Goal: Task Accomplishment & Management: Manage account settings

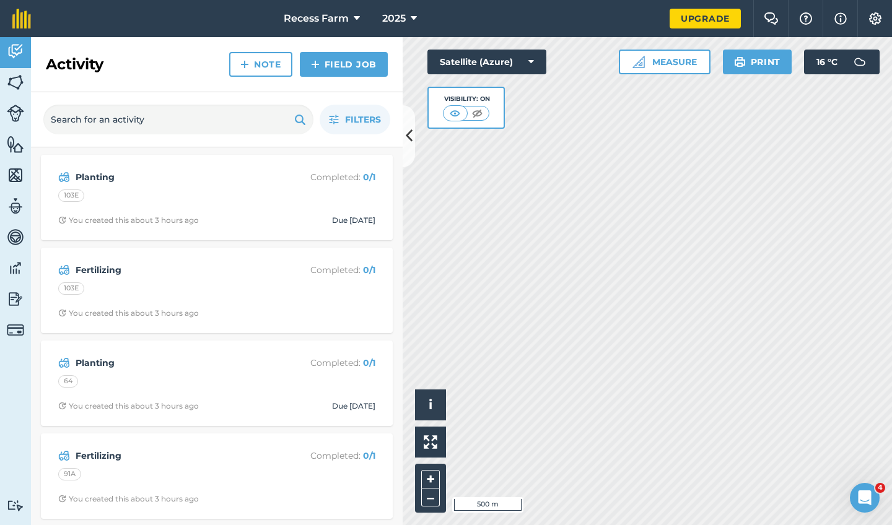
click at [409, 149] on button at bounding box center [408, 136] width 12 height 62
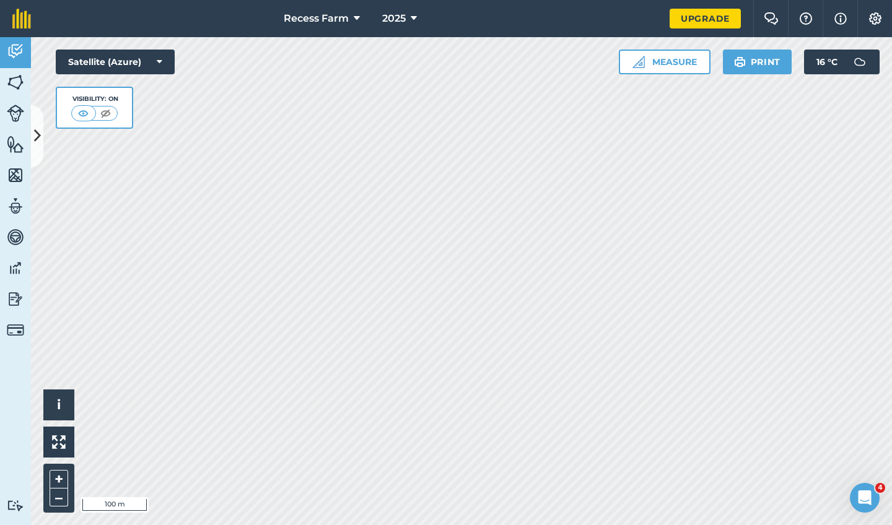
click at [20, 83] on img at bounding box center [15, 82] width 17 height 19
click at [37, 132] on icon at bounding box center [37, 136] width 7 height 22
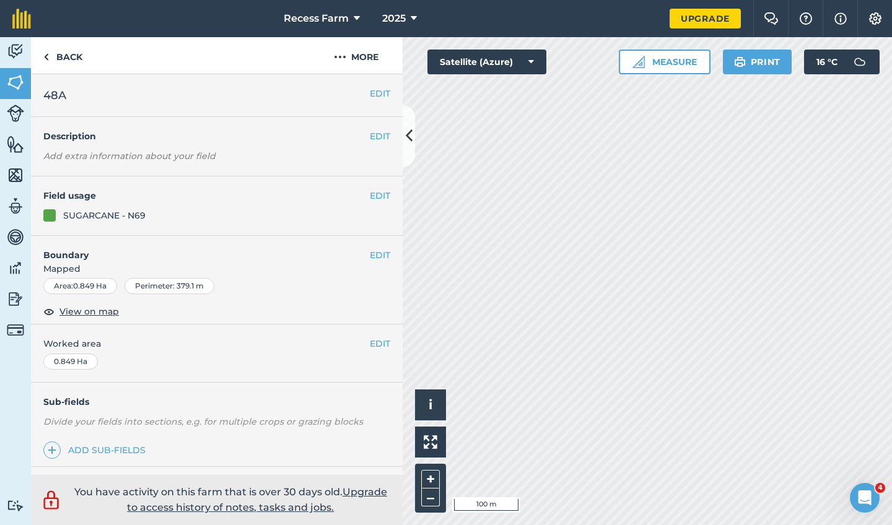
click at [380, 254] on button "EDIT" at bounding box center [380, 255] width 20 height 14
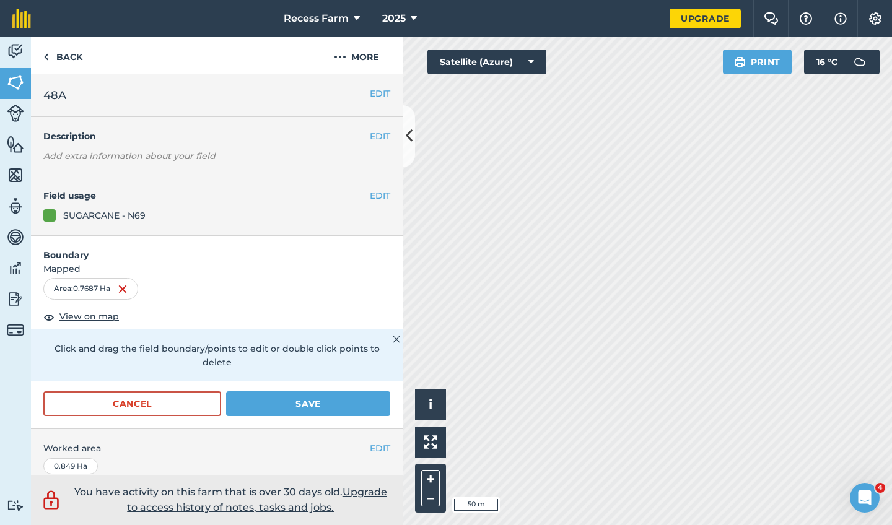
click at [311, 391] on button "Save" at bounding box center [308, 403] width 164 height 25
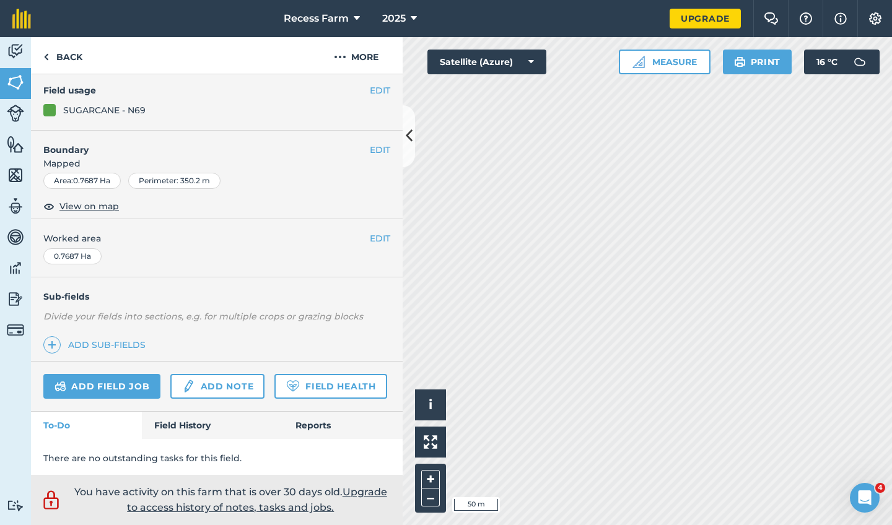
scroll to position [105, 0]
click at [216, 418] on link "Field History" at bounding box center [212, 425] width 141 height 27
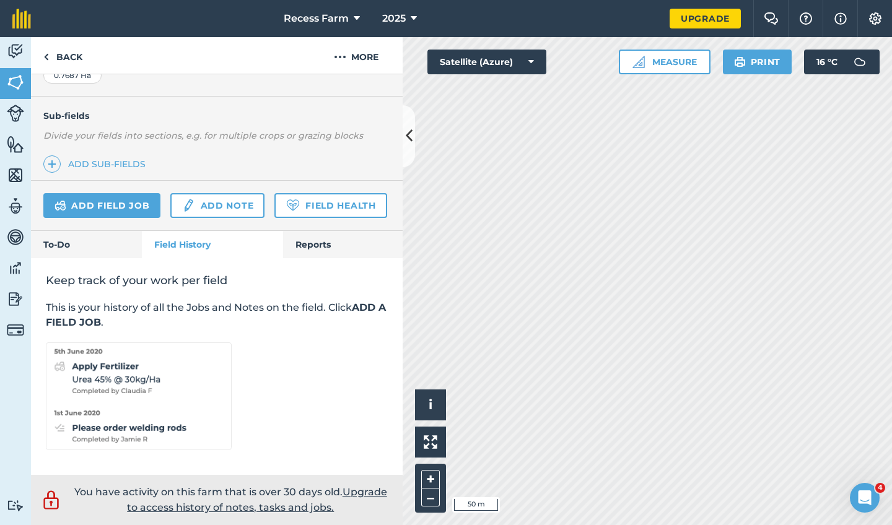
scroll to position [285, 0]
click at [332, 241] on link "Reports" at bounding box center [342, 245] width 119 height 27
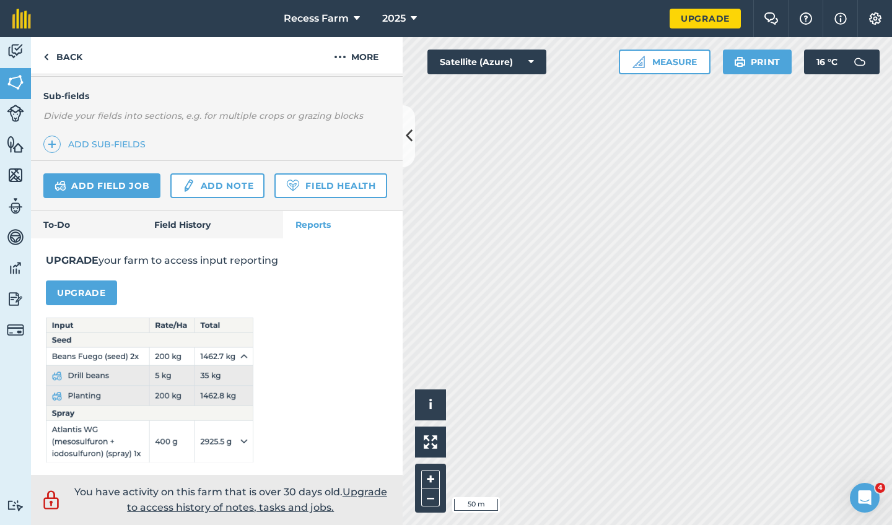
scroll to position [305, 0]
click at [403, 140] on button at bounding box center [408, 136] width 12 height 62
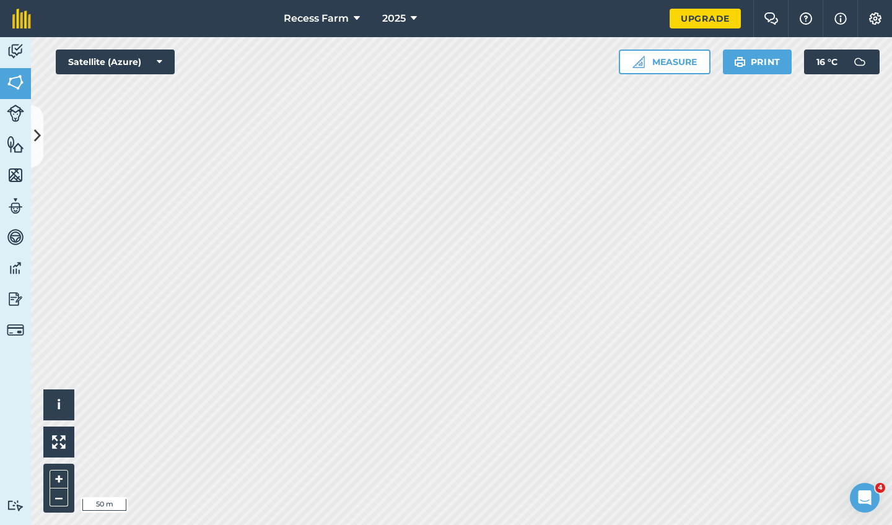
click at [680, 59] on div "Hello i © 2025 TomTom, Microsoft 50 m + – Satellite (Azure) Measure Print 16 ° C" at bounding box center [461, 281] width 861 height 488
click at [559, 22] on div "Recess Farm 2025 Upgrade Farm Chat Help Info Settings Map printing is not avail…" at bounding box center [446, 262] width 892 height 525
click at [39, 140] on icon at bounding box center [37, 136] width 7 height 22
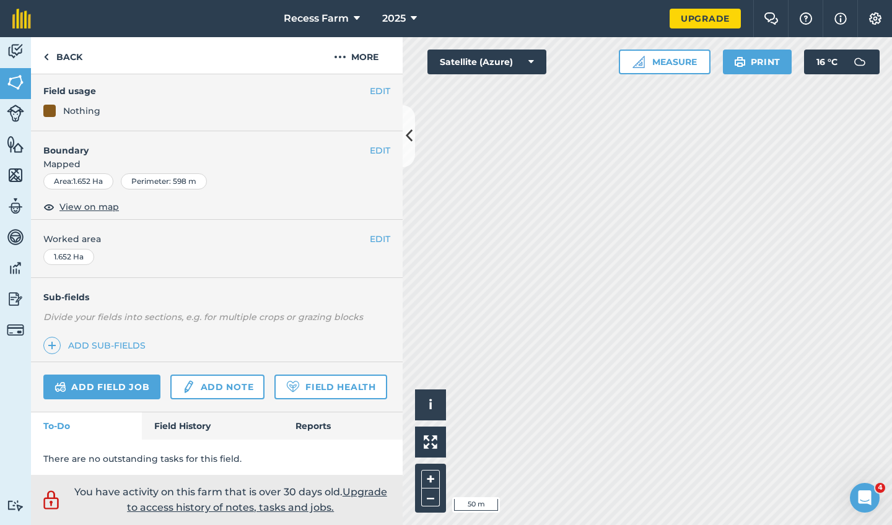
click at [131, 381] on link "Add field job" at bounding box center [101, 387] width 117 height 25
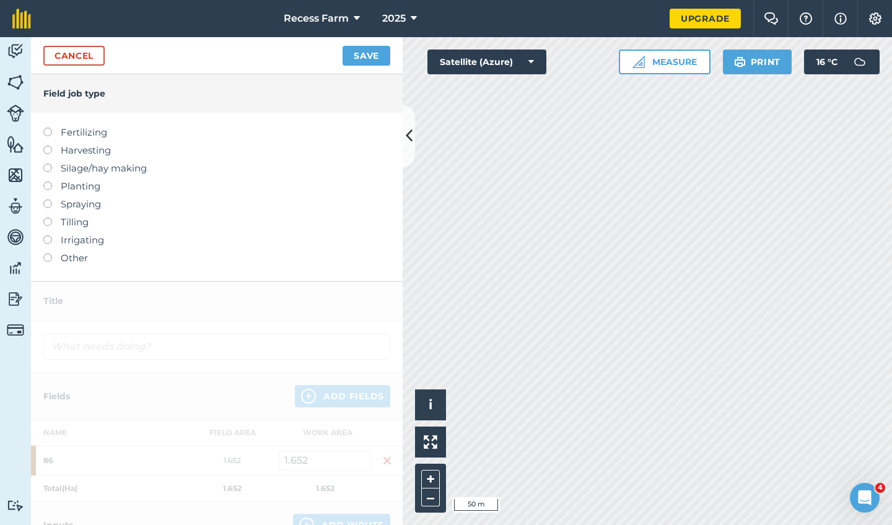
click at [46, 181] on label at bounding box center [51, 181] width 17 height 0
type input "Planting"
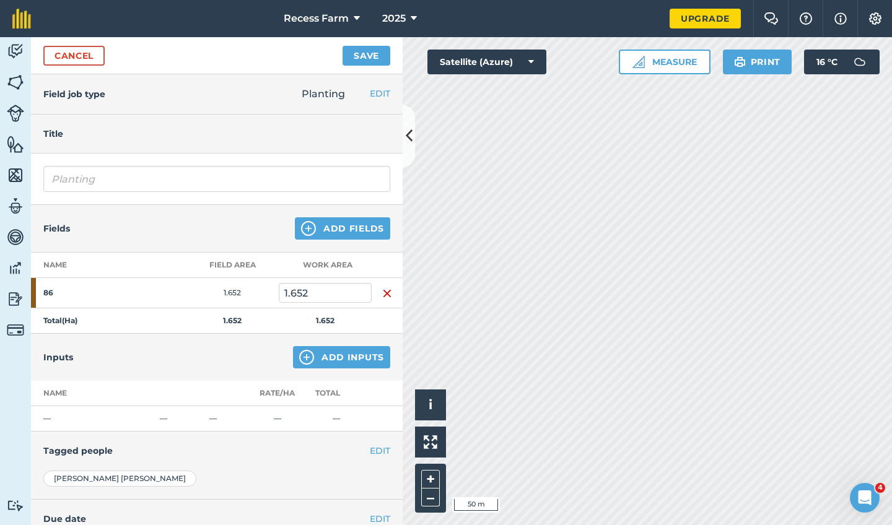
click at [329, 362] on button "Add Inputs" at bounding box center [341, 357] width 97 height 22
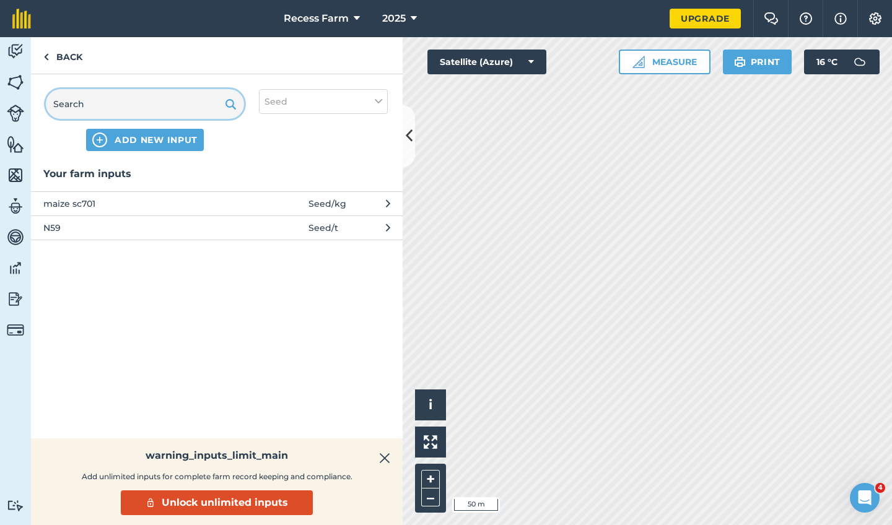
click at [118, 100] on input "text" at bounding box center [145, 104] width 198 height 30
type input "N69"
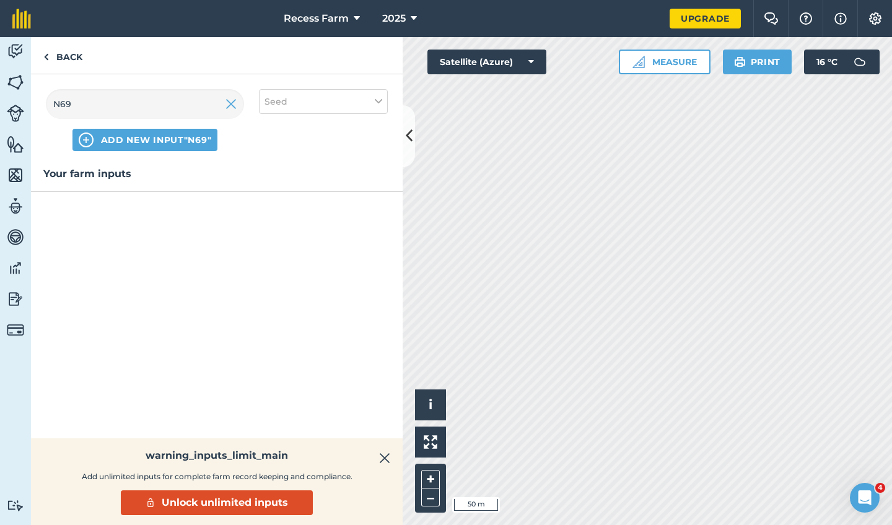
click at [342, 95] on button "Seed" at bounding box center [323, 101] width 129 height 25
click at [317, 116] on div "Seed" at bounding box center [323, 127] width 128 height 24
click at [313, 123] on label "Seed" at bounding box center [323, 125] width 118 height 13
click at [272, 123] on input "Seed" at bounding box center [268, 123] width 8 height 8
checkbox input "false"
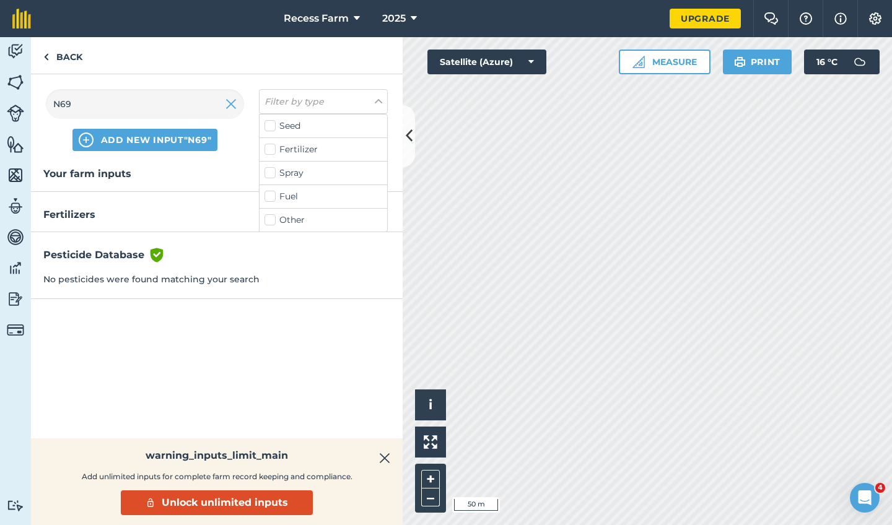
click at [152, 299] on div "Your farm inputs Fertilizers Pesticide Database Green shield with white tick No…" at bounding box center [216, 302] width 371 height 272
click at [130, 216] on h3 "Fertilizers" at bounding box center [216, 215] width 371 height 16
click at [82, 212] on h3 "Fertilizers" at bounding box center [216, 215] width 371 height 16
click at [324, 102] on button "Filter by type" at bounding box center [323, 101] width 129 height 25
click at [308, 126] on label "Seed" at bounding box center [323, 125] width 118 height 13
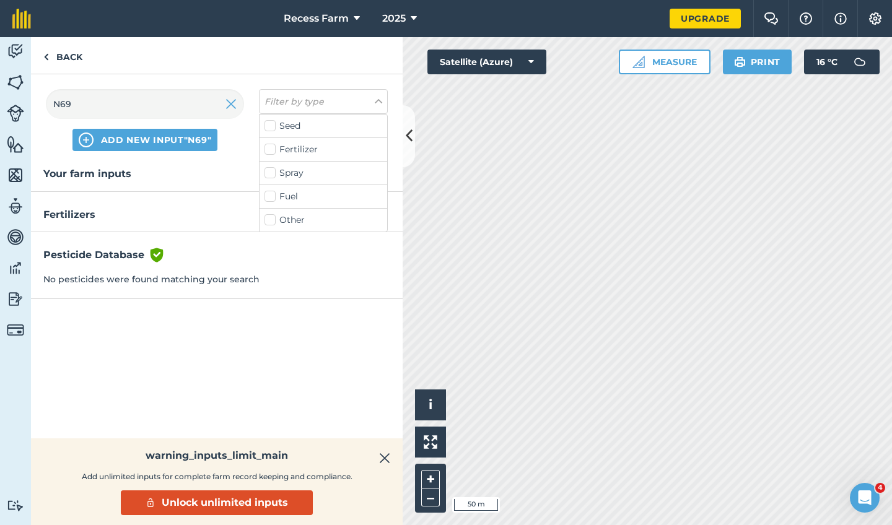
click at [272, 126] on input "Seed" at bounding box center [268, 123] width 8 height 8
checkbox input "true"
click at [200, 259] on div "Your farm inputs" at bounding box center [216, 302] width 371 height 272
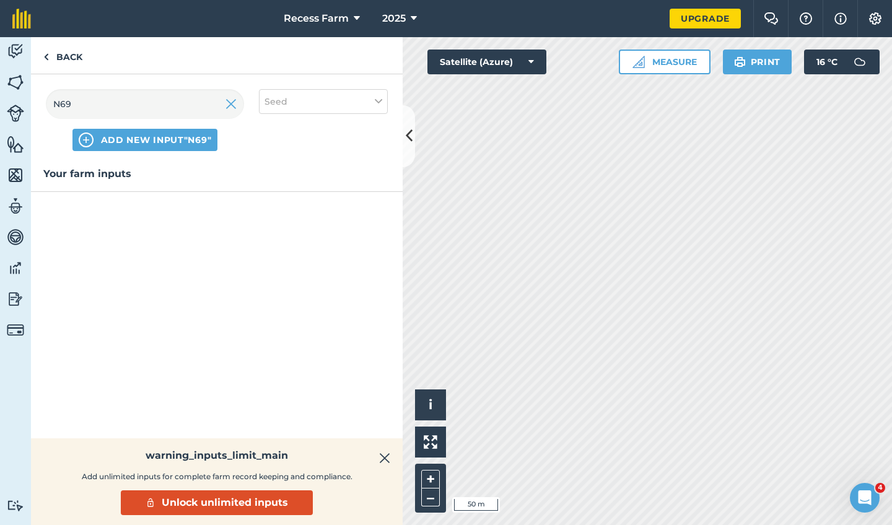
click at [383, 458] on img at bounding box center [384, 458] width 11 height 15
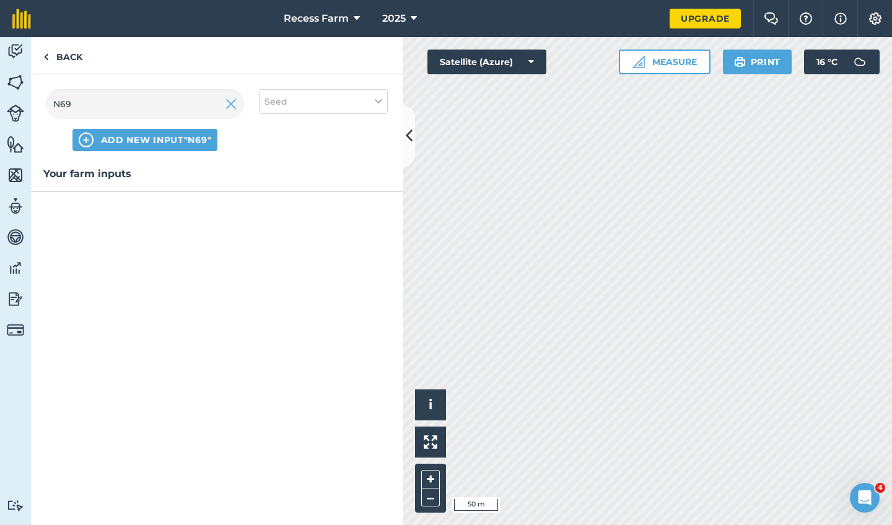
click at [137, 181] on div "Your farm inputs" at bounding box center [216, 179] width 371 height 26
click at [135, 141] on span "ADD NEW INPUT "N69"" at bounding box center [156, 140] width 111 height 12
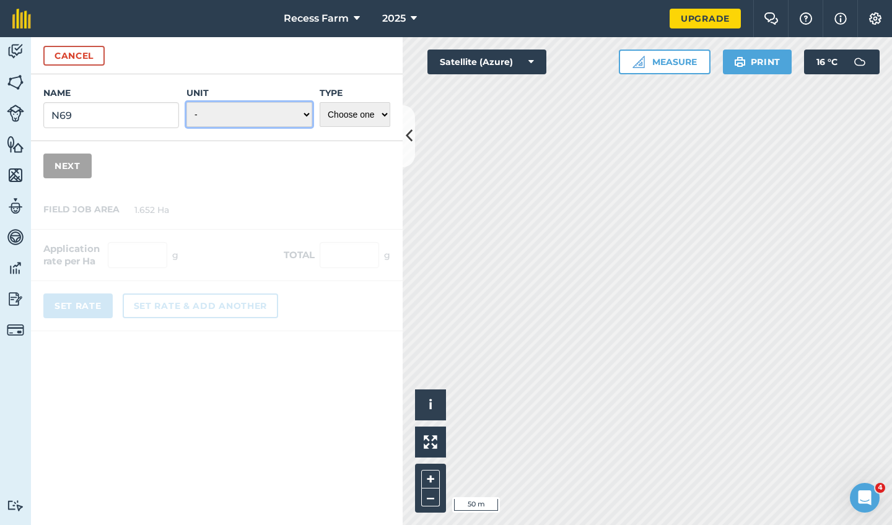
select select "METRIC_TONNES"
select select "SEED"
click at [63, 173] on button "Next" at bounding box center [67, 166] width 48 height 25
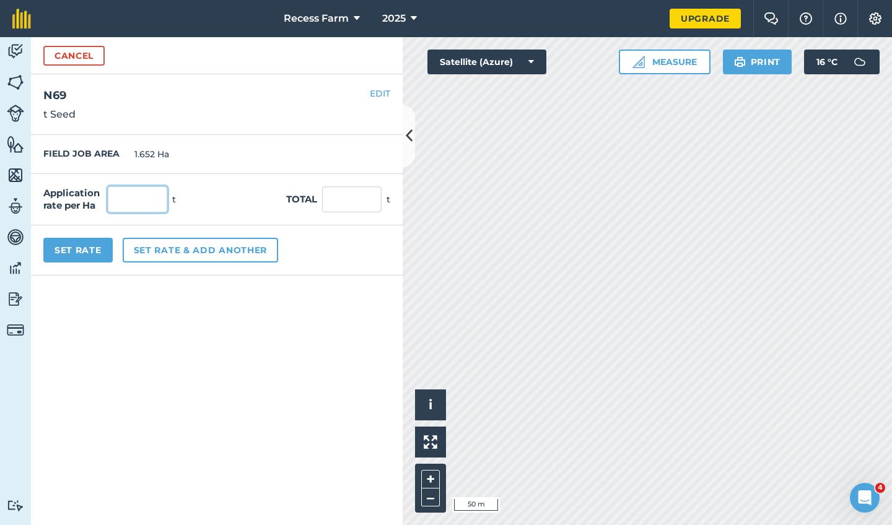
click at [123, 195] on input "text" at bounding box center [137, 199] width 59 height 26
type input "12"
type input "19.824"
click at [185, 257] on button "Set rate & add another" at bounding box center [200, 250] width 155 height 25
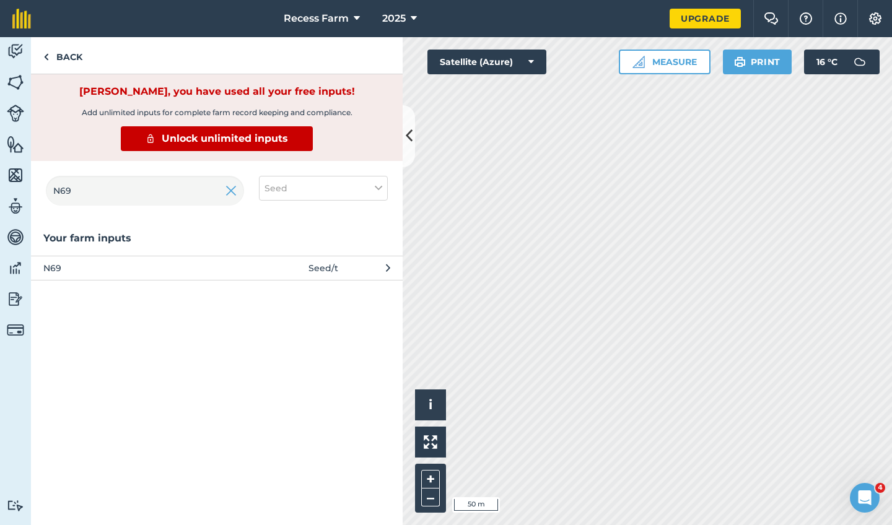
click at [305, 274] on button "N69 Seed / t" at bounding box center [216, 268] width 371 height 24
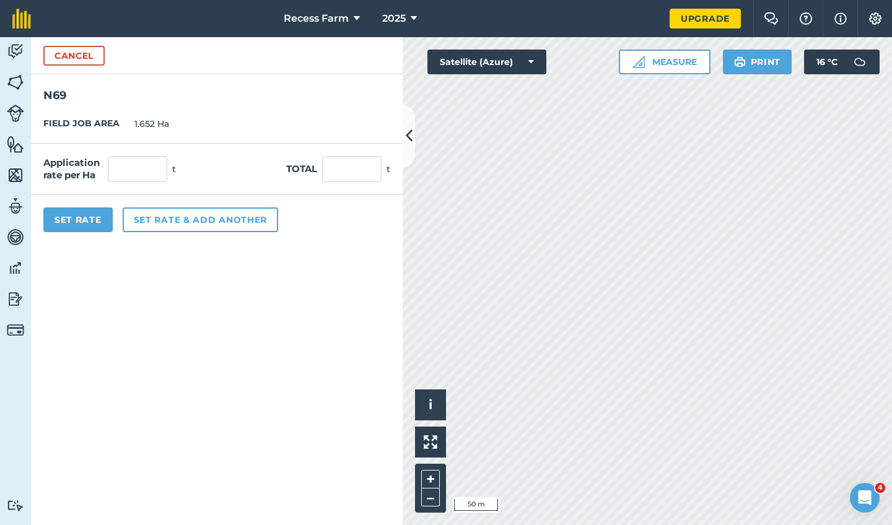
click at [64, 51] on button "Cancel" at bounding box center [73, 56] width 61 height 20
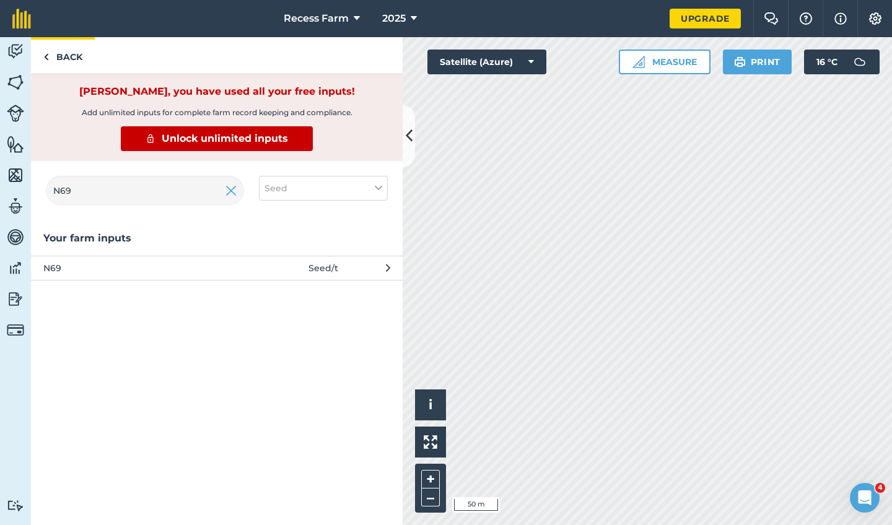
click at [63, 61] on link "Back" at bounding box center [63, 55] width 64 height 37
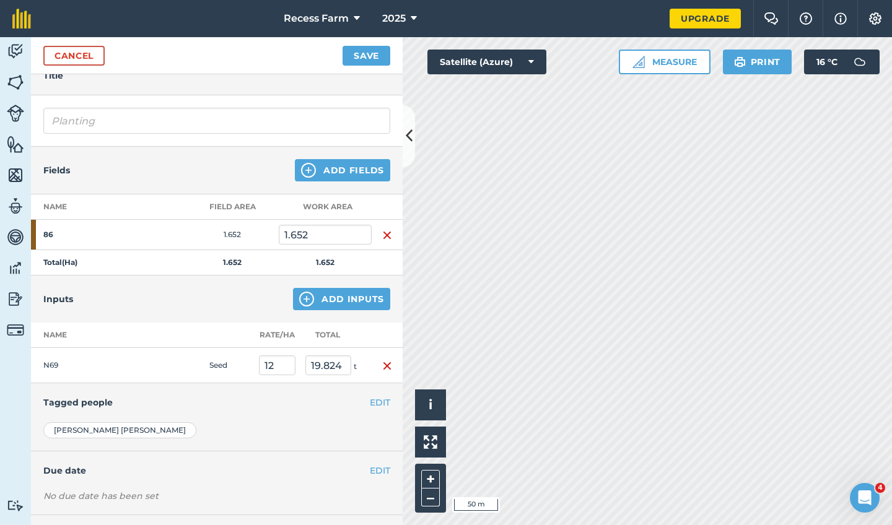
scroll to position [54, 0]
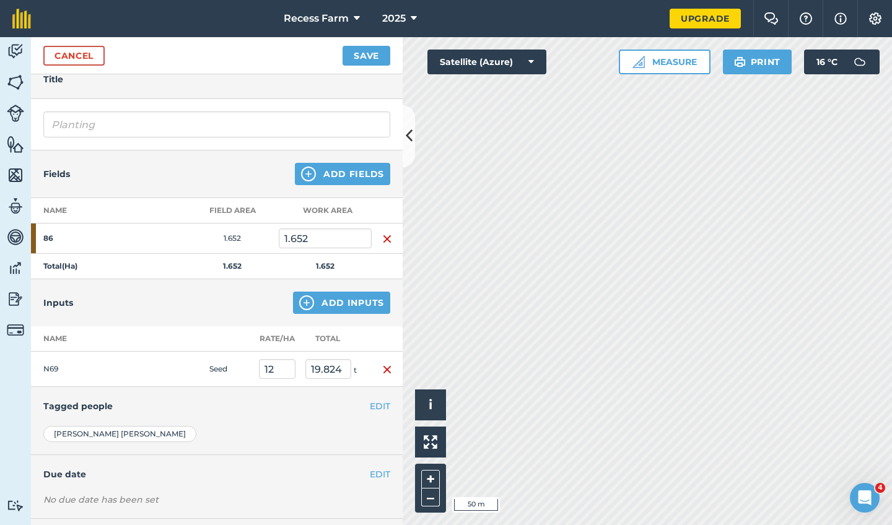
click at [370, 52] on button "Save" at bounding box center [366, 56] width 48 height 20
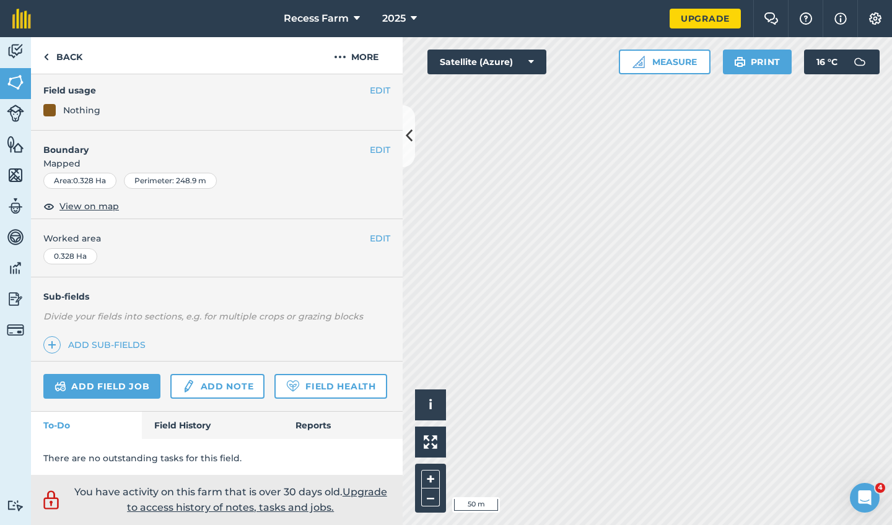
scroll to position [105, 0]
click at [129, 389] on link "Add field job" at bounding box center [101, 387] width 117 height 25
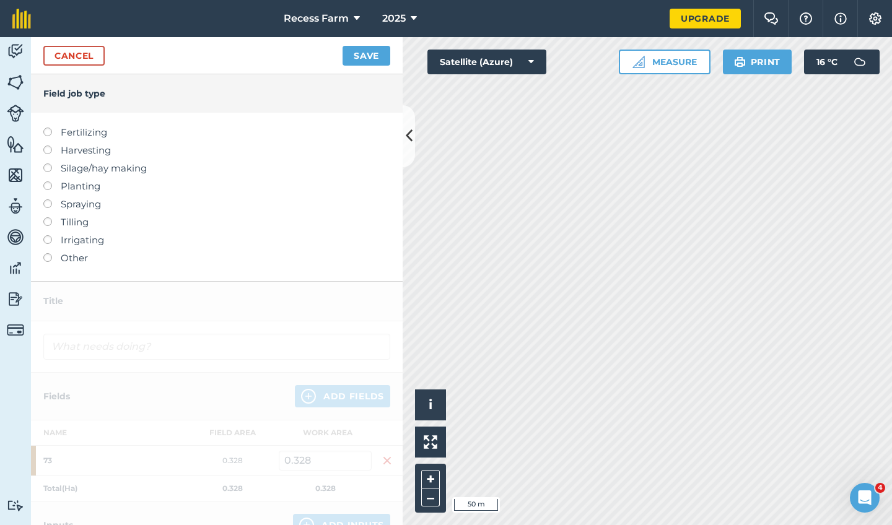
click at [49, 181] on label at bounding box center [51, 181] width 17 height 0
type input "Planting"
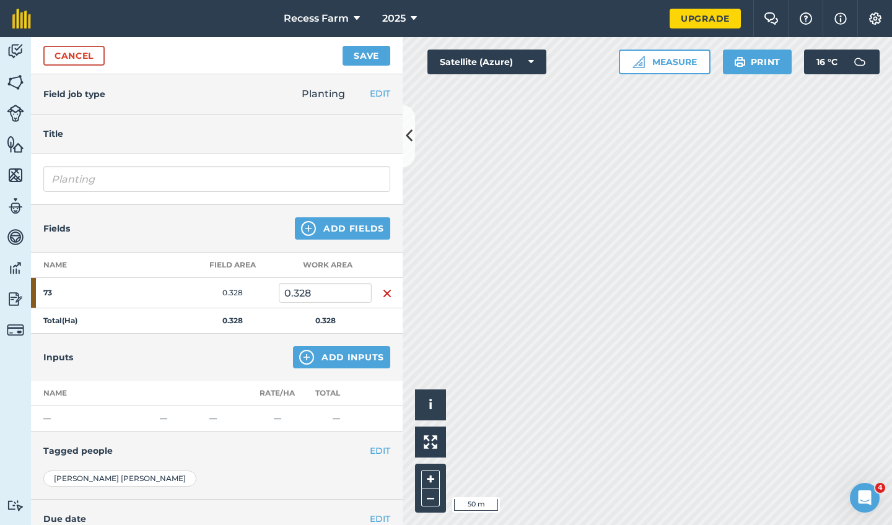
click at [310, 362] on img at bounding box center [306, 357] width 15 height 15
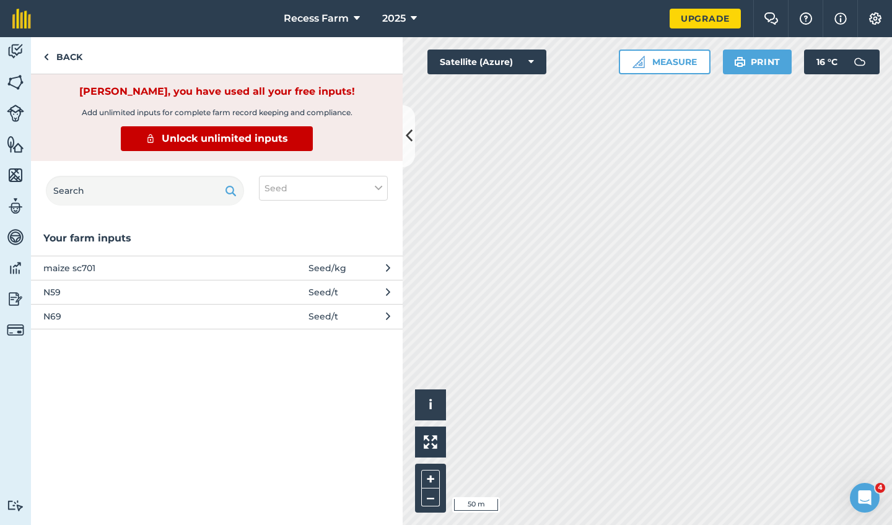
click at [80, 318] on span "N69" at bounding box center [144, 317] width 202 height 14
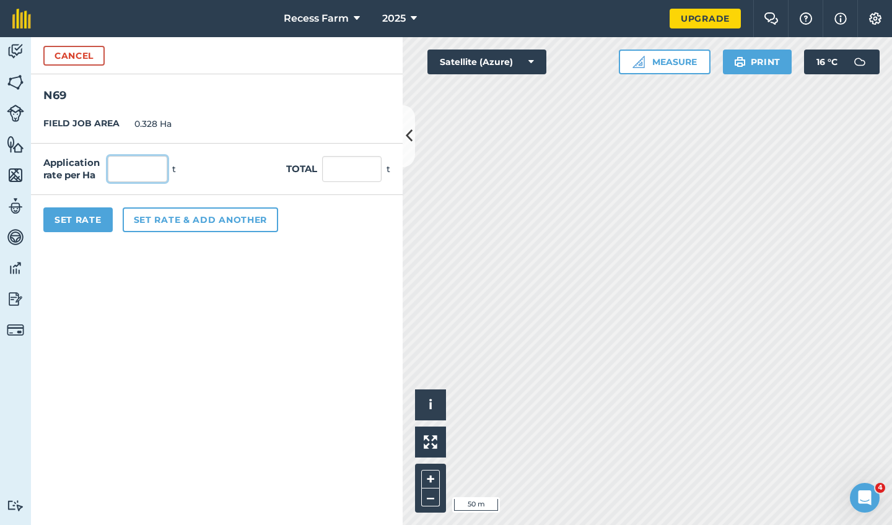
click at [143, 170] on input "text" at bounding box center [137, 169] width 59 height 26
type input "12"
type input "3.936"
click at [111, 246] on form "Cancel N69 FIELD JOB AREA 0.328 Ha Application rate per Ha 12 t Total 3.936 t S…" at bounding box center [216, 281] width 371 height 488
click at [93, 225] on button "Set Rate" at bounding box center [77, 219] width 69 height 25
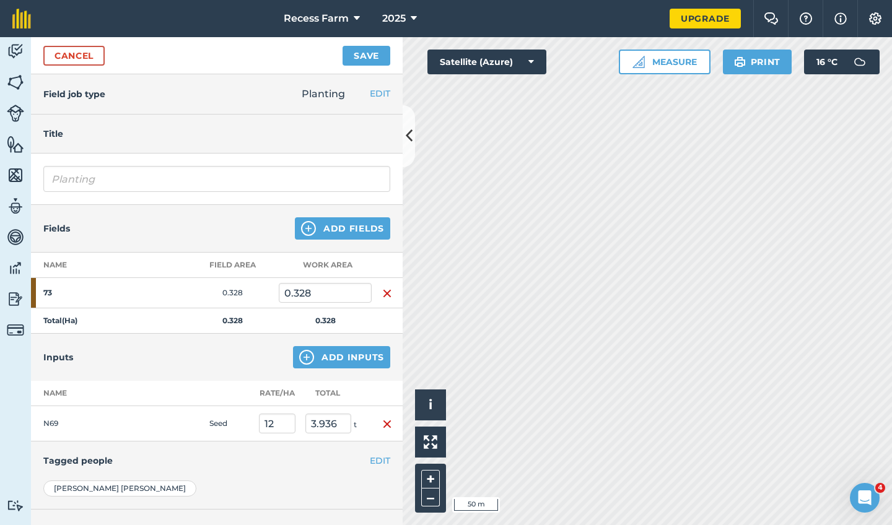
click at [378, 54] on button "Save" at bounding box center [366, 56] width 48 height 20
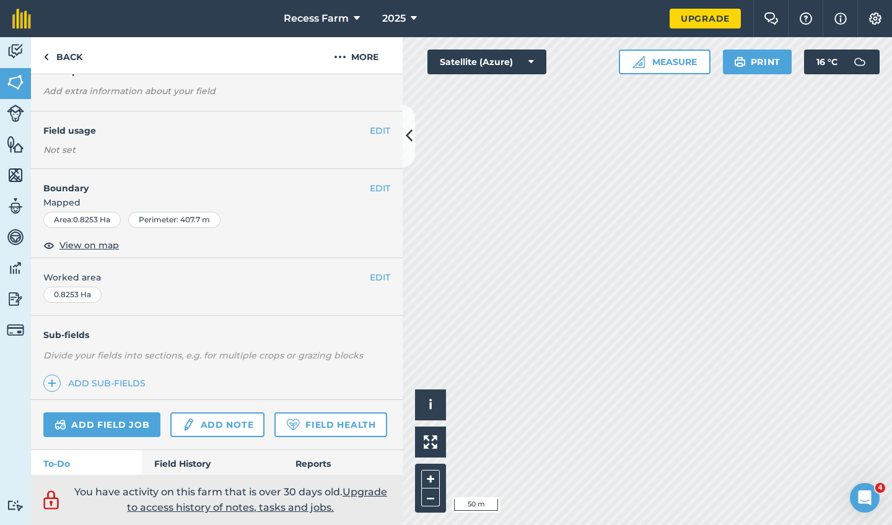
scroll to position [86, 0]
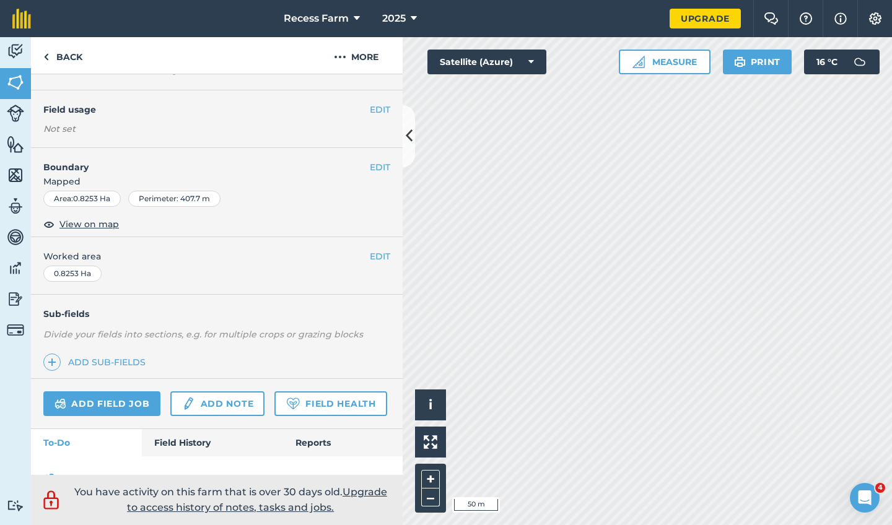
click at [144, 407] on link "Add field job" at bounding box center [101, 403] width 117 height 25
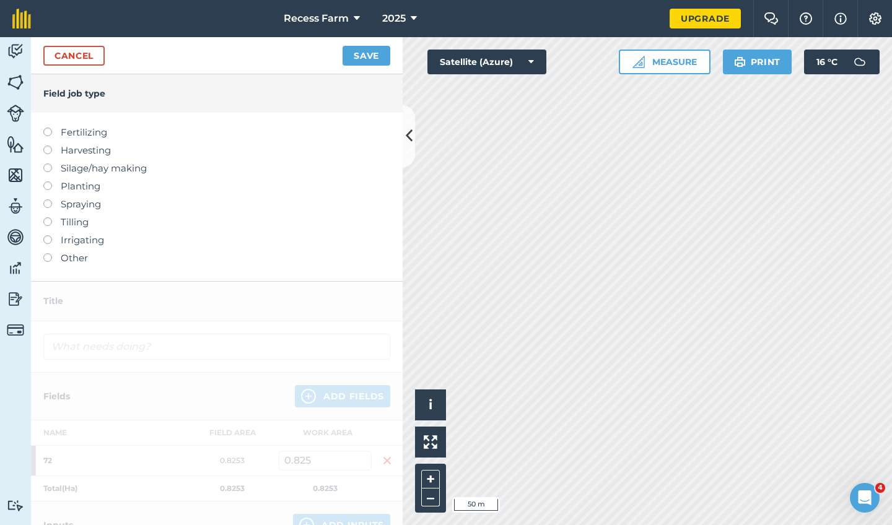
click at [45, 181] on label at bounding box center [51, 181] width 17 height 0
type input "Planting"
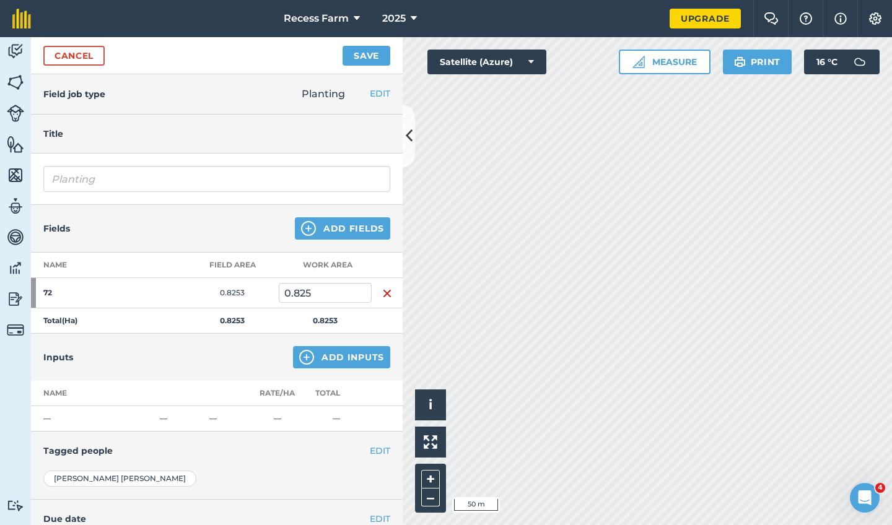
click at [324, 349] on button "Add Inputs" at bounding box center [341, 357] width 97 height 22
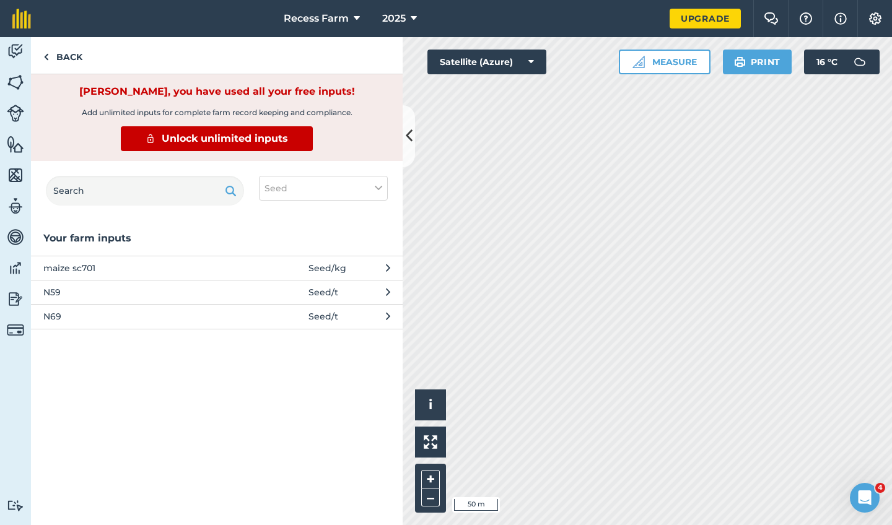
click at [85, 310] on span "N69" at bounding box center [144, 317] width 202 height 14
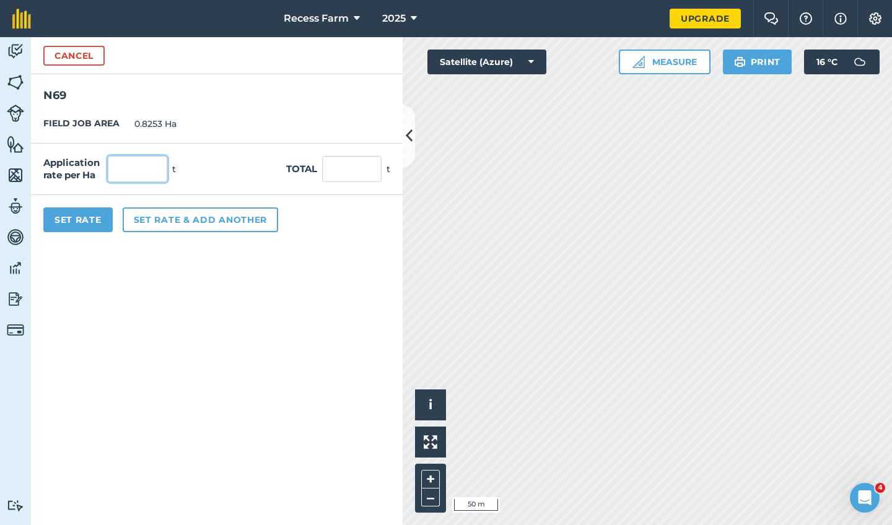
click at [132, 163] on input "text" at bounding box center [137, 169] width 59 height 26
type input "12"
type input "9.904"
click at [103, 289] on form "Cancel N69 FIELD JOB AREA 0.8253 Ha Application rate per Ha 12 t Total 9.904 t …" at bounding box center [216, 281] width 371 height 488
click at [87, 223] on button "Set Rate" at bounding box center [77, 219] width 69 height 25
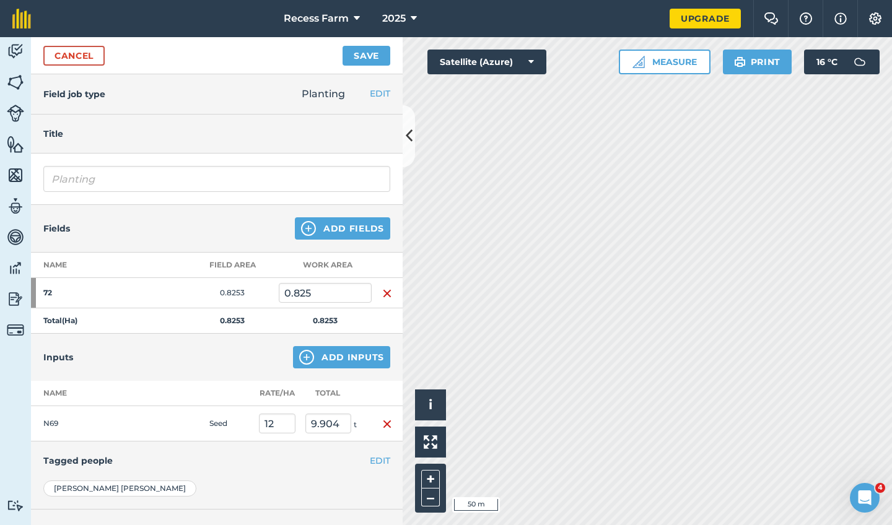
click at [370, 55] on button "Save" at bounding box center [366, 56] width 48 height 20
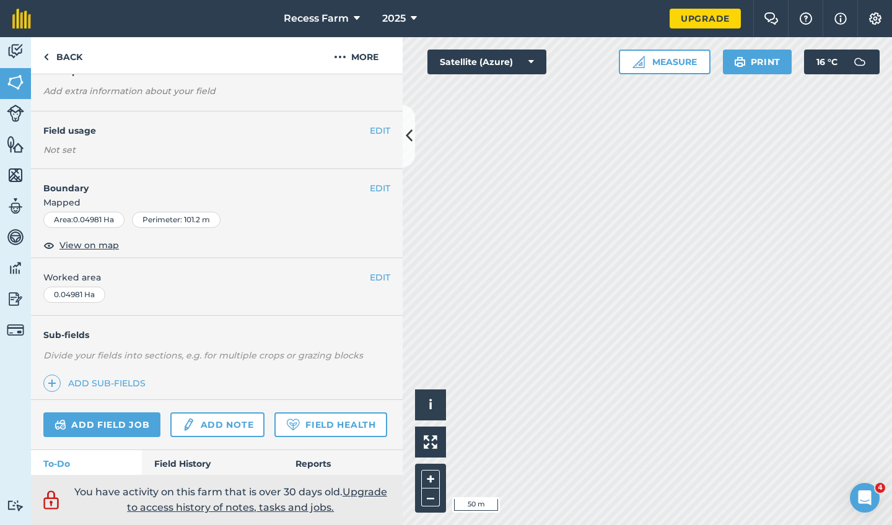
scroll to position [91, 0]
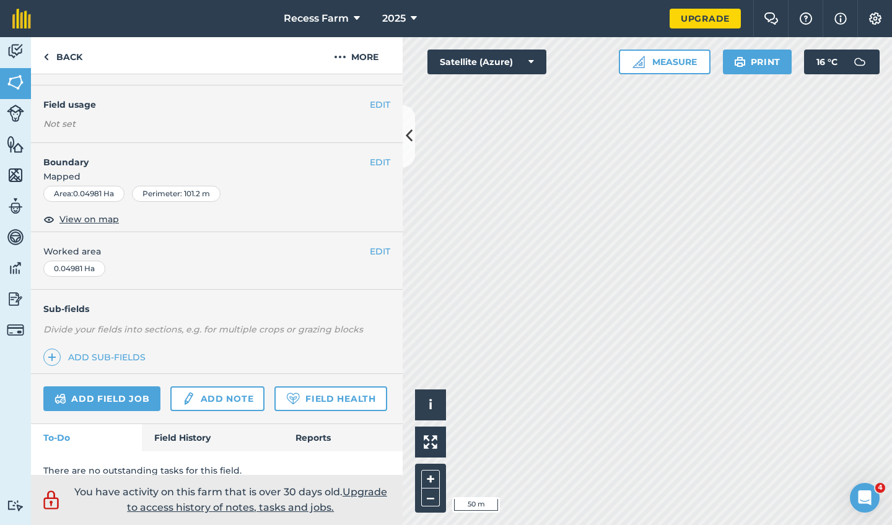
click at [108, 394] on link "Add field job" at bounding box center [101, 398] width 117 height 25
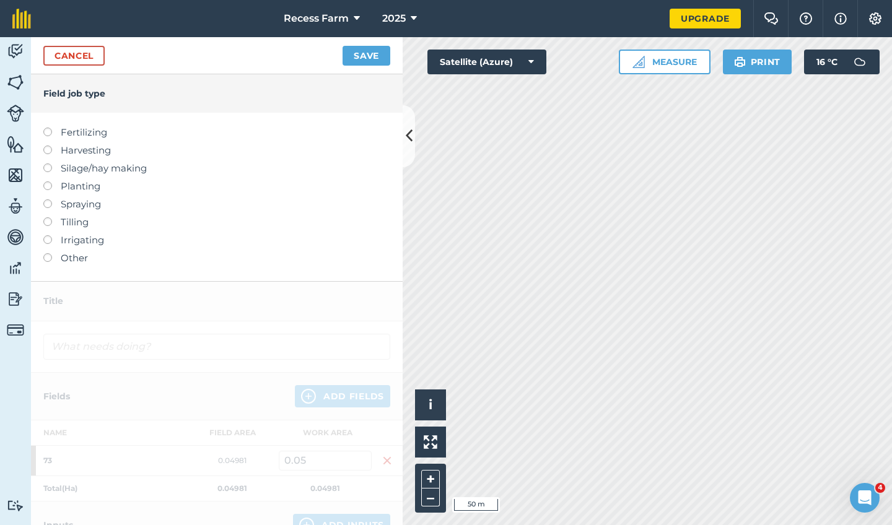
click at [48, 181] on label at bounding box center [51, 181] width 17 height 0
type input "Planting"
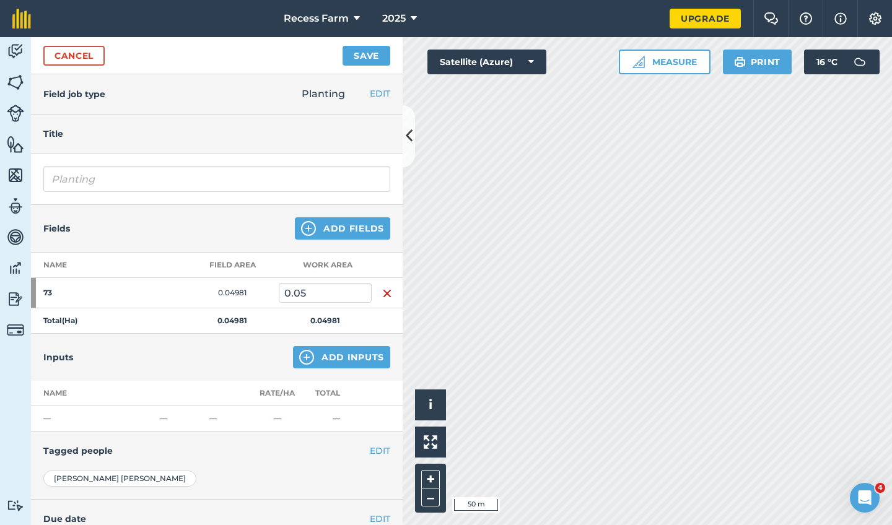
click at [344, 349] on button "Add Inputs" at bounding box center [341, 357] width 97 height 22
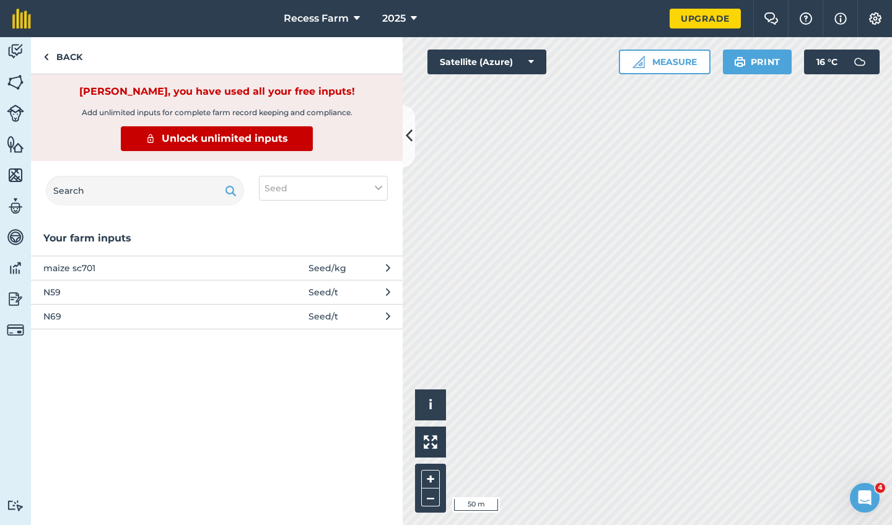
click at [70, 314] on span "N69" at bounding box center [144, 317] width 202 height 14
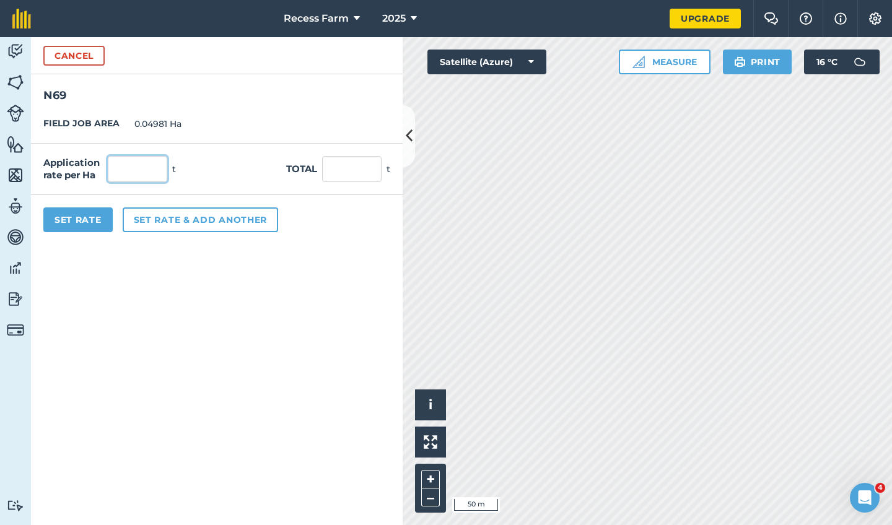
click at [128, 168] on input "text" at bounding box center [137, 169] width 59 height 26
type input "12"
type input "0.598"
click at [87, 241] on div "Set Rate Set rate & add another" at bounding box center [216, 220] width 371 height 50
click at [85, 219] on button "Set Rate" at bounding box center [77, 219] width 69 height 25
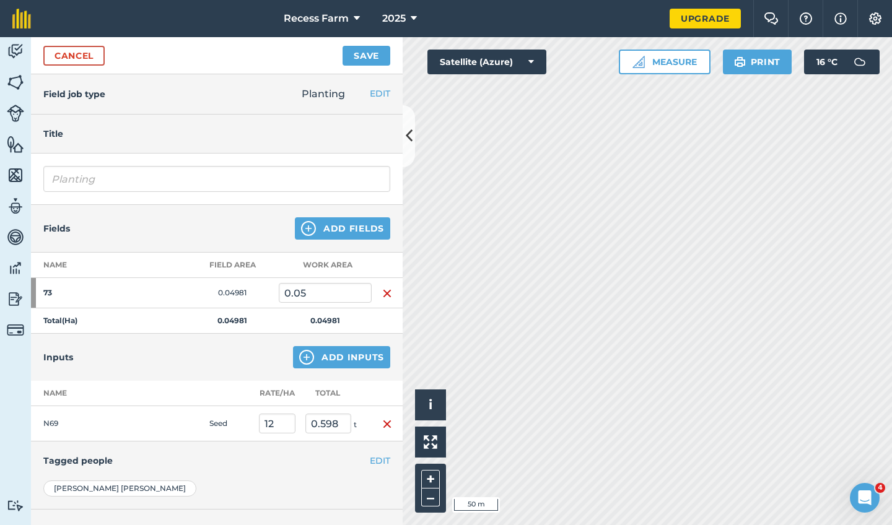
click at [367, 57] on button "Save" at bounding box center [366, 56] width 48 height 20
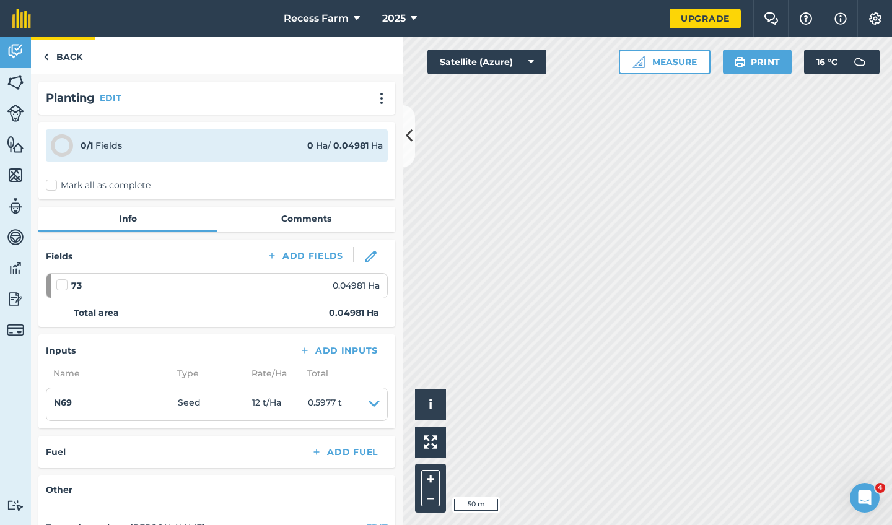
click at [44, 54] on img at bounding box center [46, 57] width 6 height 15
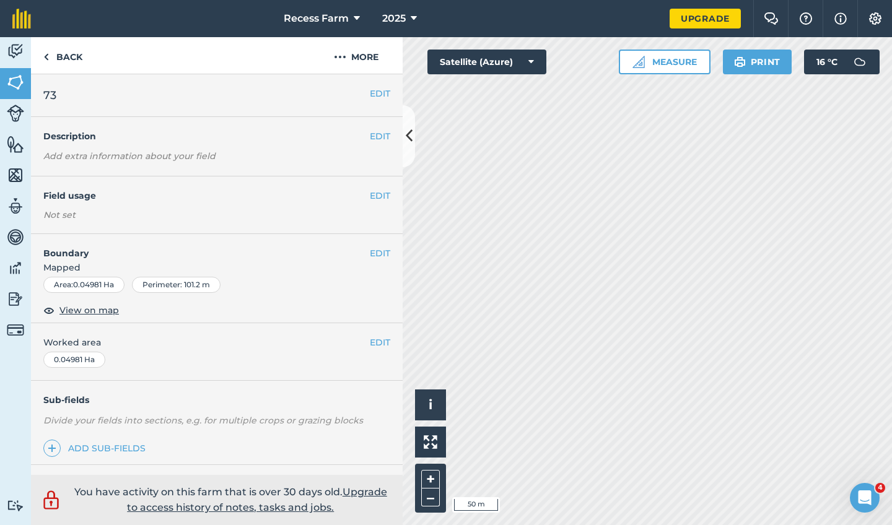
click at [6, 283] on link "Data" at bounding box center [15, 269] width 31 height 31
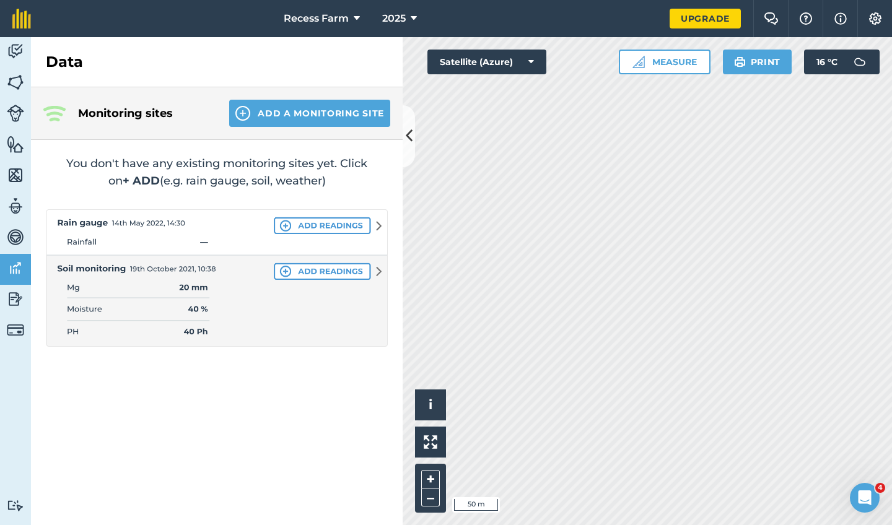
click at [10, 295] on img at bounding box center [15, 299] width 17 height 19
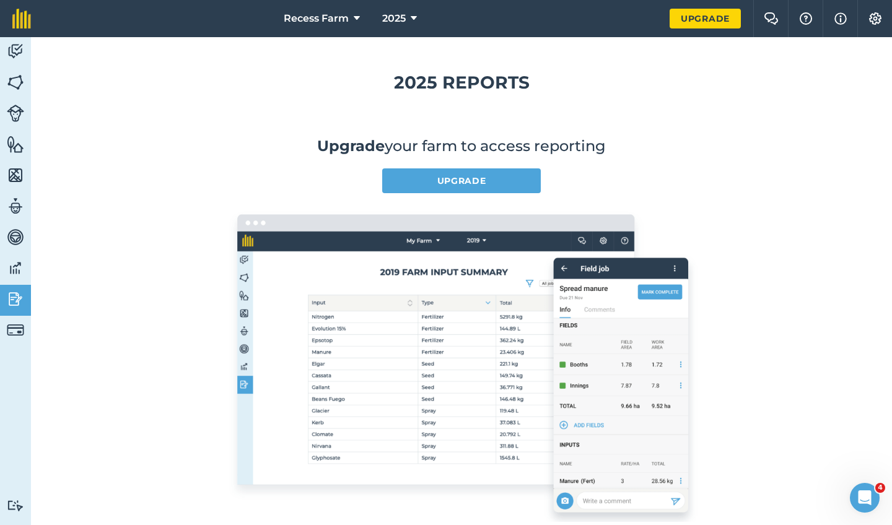
click at [14, 269] on img at bounding box center [15, 268] width 17 height 19
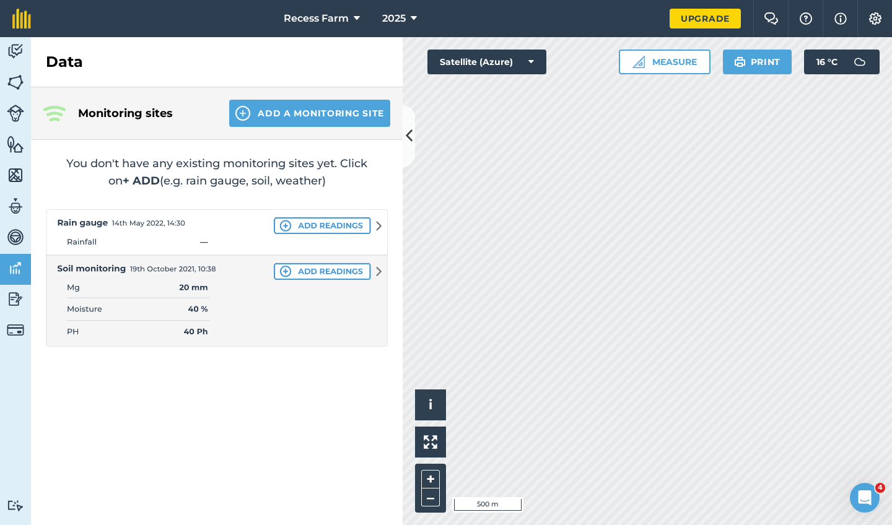
click at [24, 245] on link "Vehicles" at bounding box center [15, 238] width 31 height 31
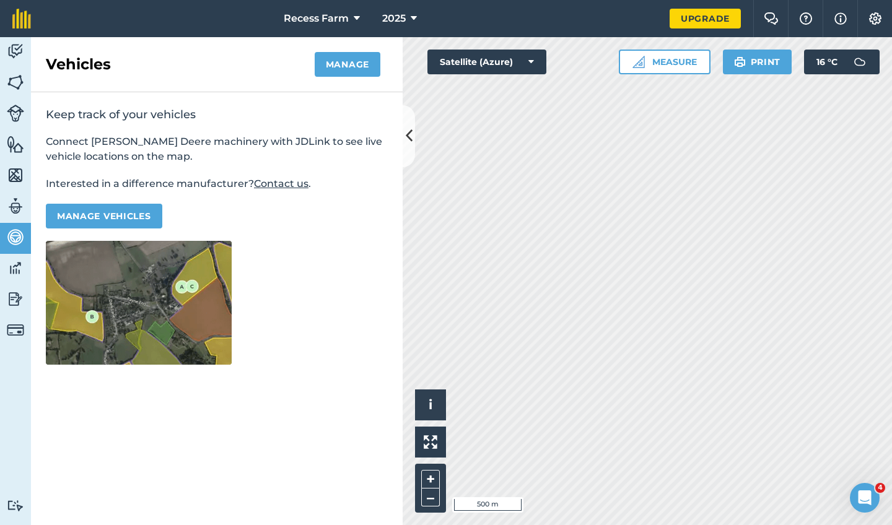
click at [17, 202] on img at bounding box center [15, 206] width 17 height 19
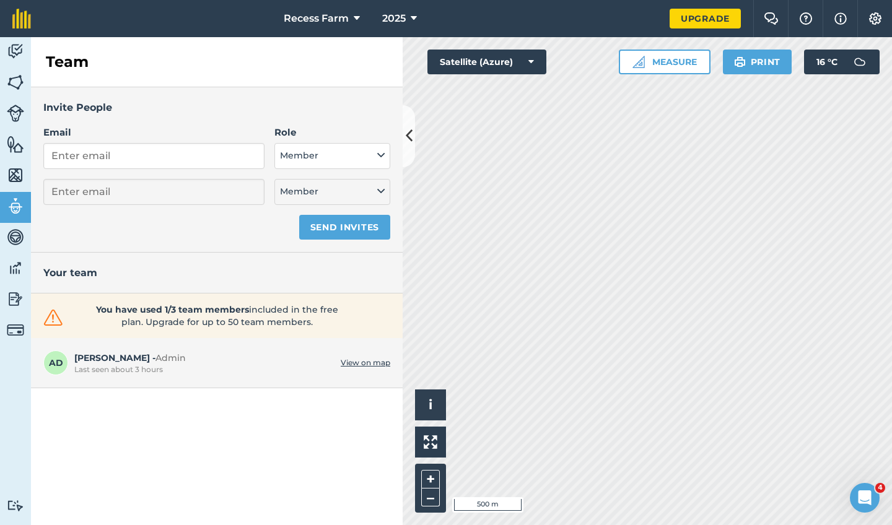
click at [330, 163] on button "Member" at bounding box center [332, 156] width 116 height 26
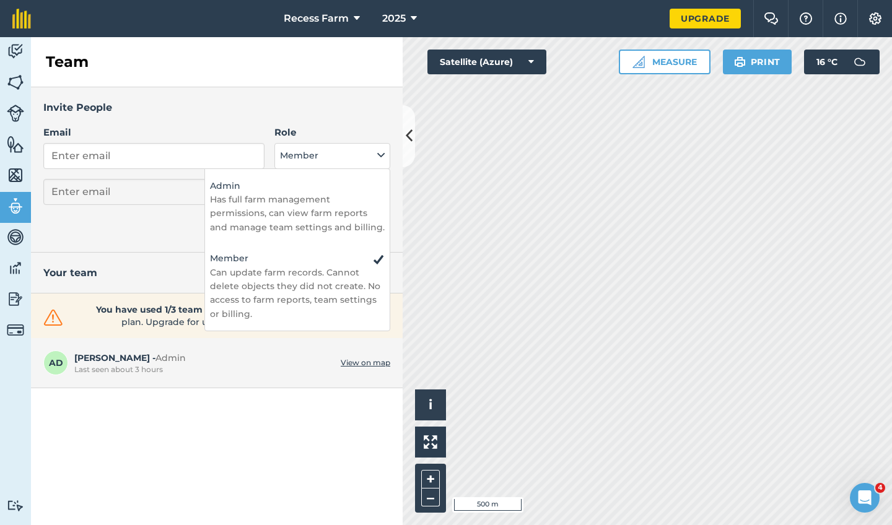
click at [259, 213] on p "Has full farm management permissions, can view farm reports and manage team set…" at bounding box center [297, 213] width 175 height 41
select select "ADMIN"
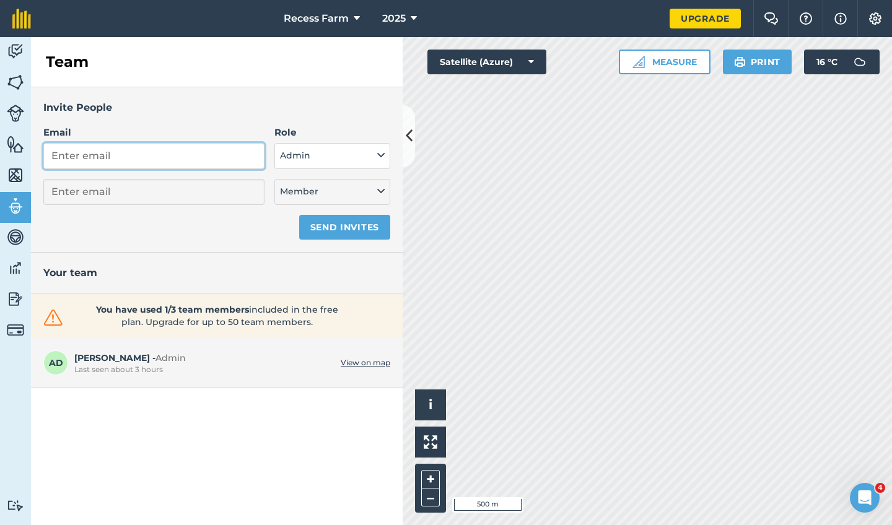
click at [108, 162] on input "Email" at bounding box center [153, 156] width 221 height 26
type input "ma"
select select "MEMBER"
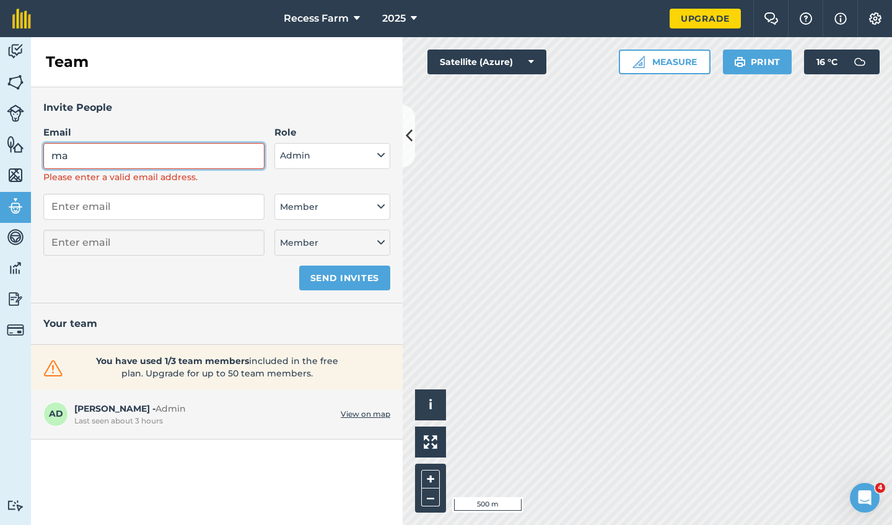
type input "m"
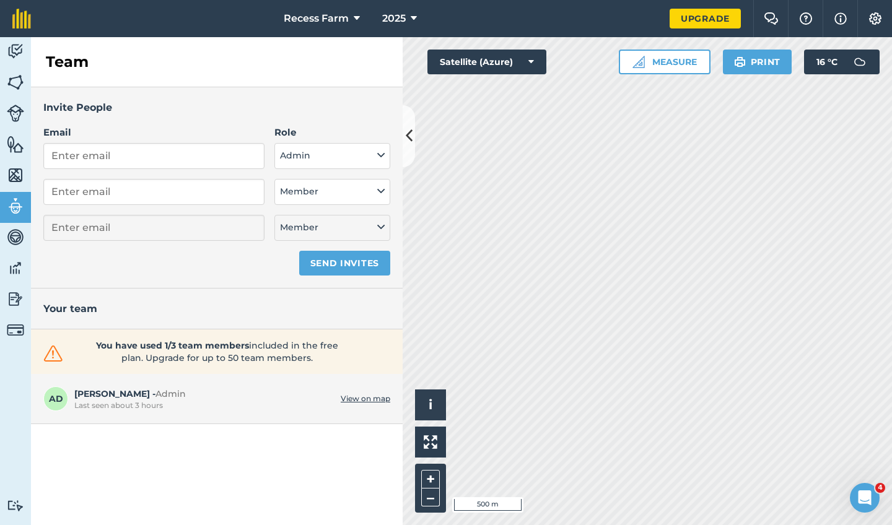
click at [181, 285] on div "Invite People Email Role Admin - Has full farm management permissions, can view…" at bounding box center [216, 187] width 371 height 201
click at [17, 180] on img at bounding box center [15, 175] width 17 height 19
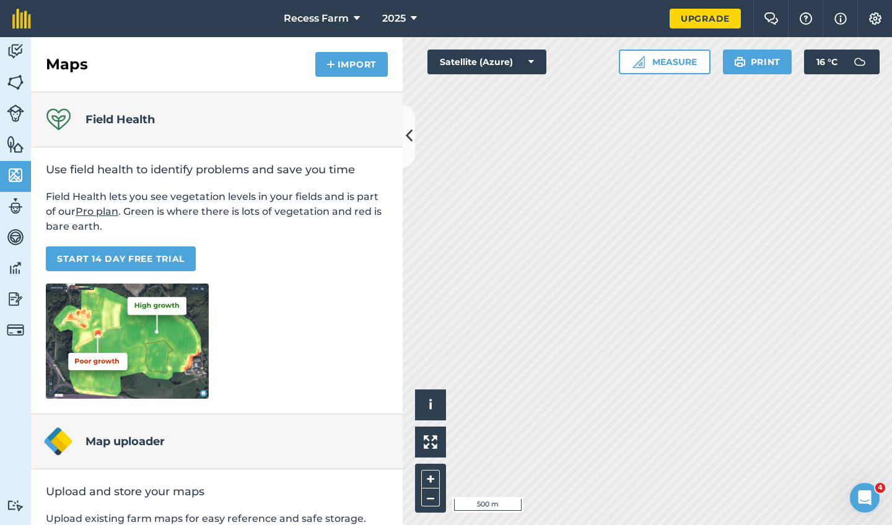
click at [10, 212] on img at bounding box center [15, 206] width 17 height 19
select select "MEMBER"
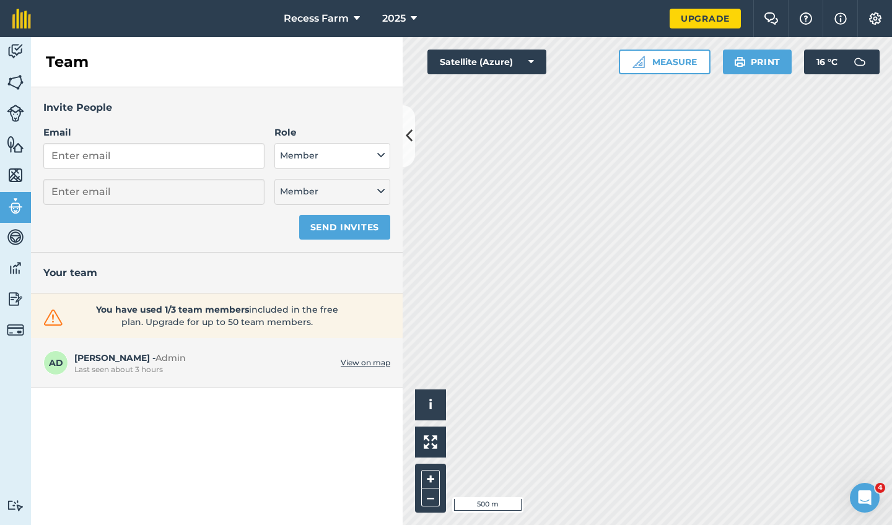
click at [360, 160] on button "Member" at bounding box center [332, 156] width 116 height 26
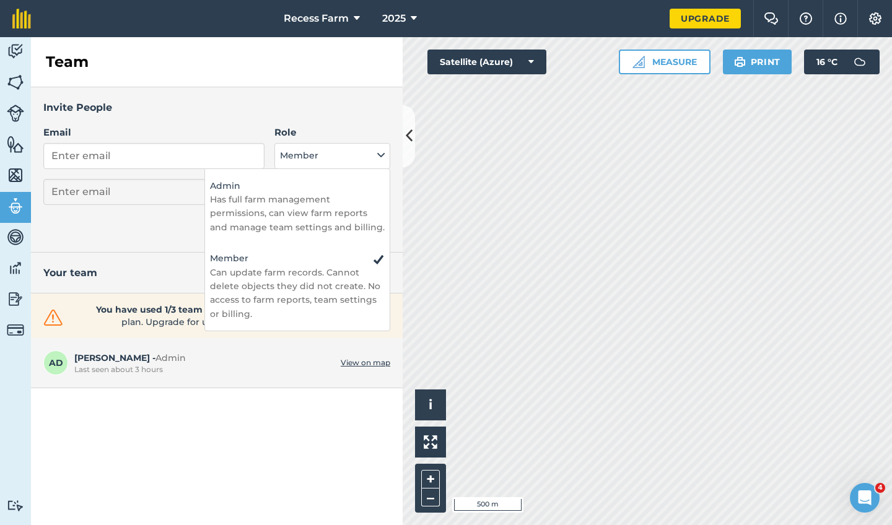
click at [227, 406] on div "Invite People Email Role Admin - Has full farm management permissions, can view…" at bounding box center [216, 306] width 371 height 438
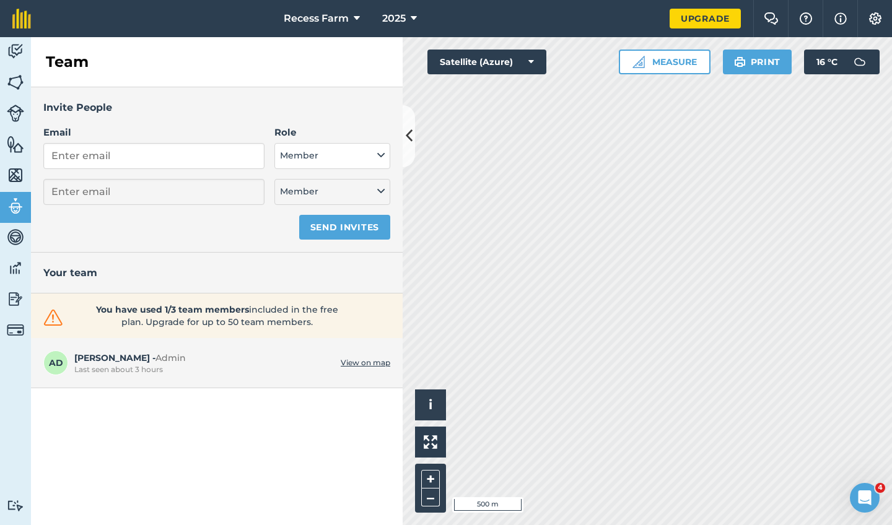
click at [245, 226] on form "Email Role Admin - Has full farm management permissions, can view farm reports …" at bounding box center [216, 182] width 347 height 115
click at [25, 158] on link "Features" at bounding box center [15, 145] width 31 height 31
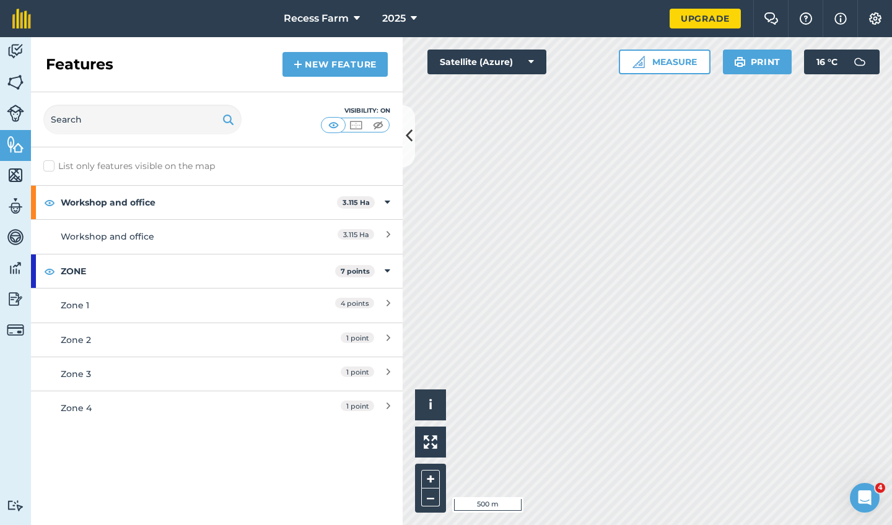
click at [23, 172] on img at bounding box center [15, 175] width 17 height 19
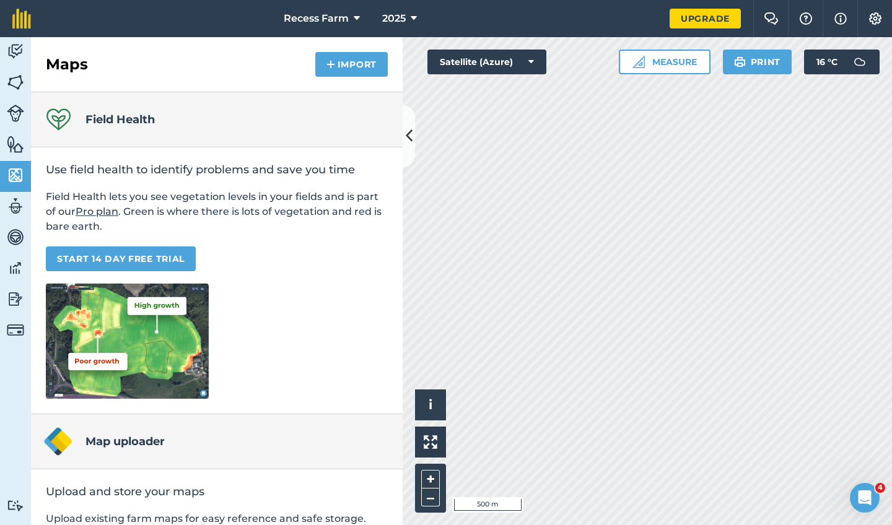
click at [11, 106] on img at bounding box center [15, 113] width 17 height 17
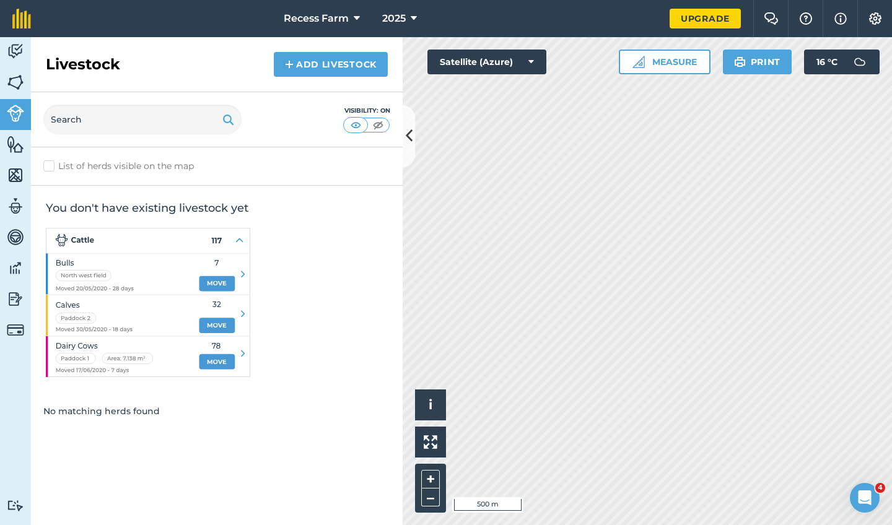
click at [15, 32] on link at bounding box center [21, 18] width 43 height 37
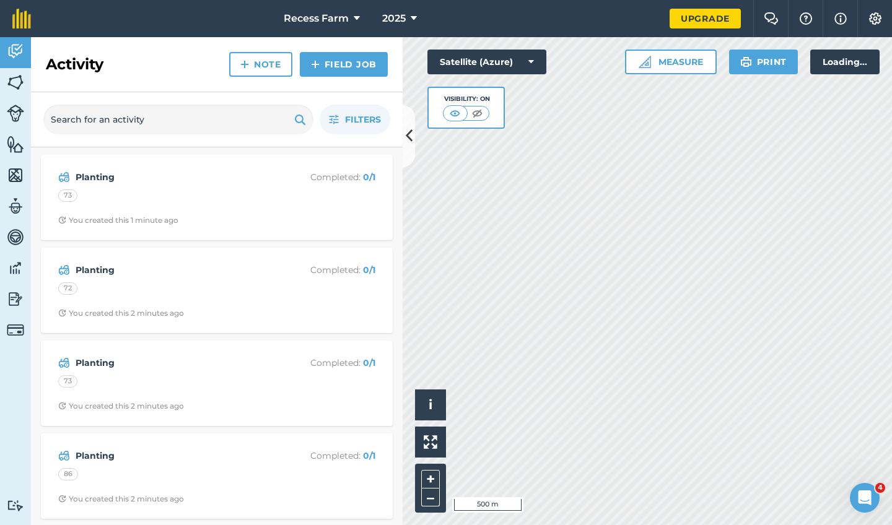
click at [17, 53] on img at bounding box center [15, 51] width 17 height 19
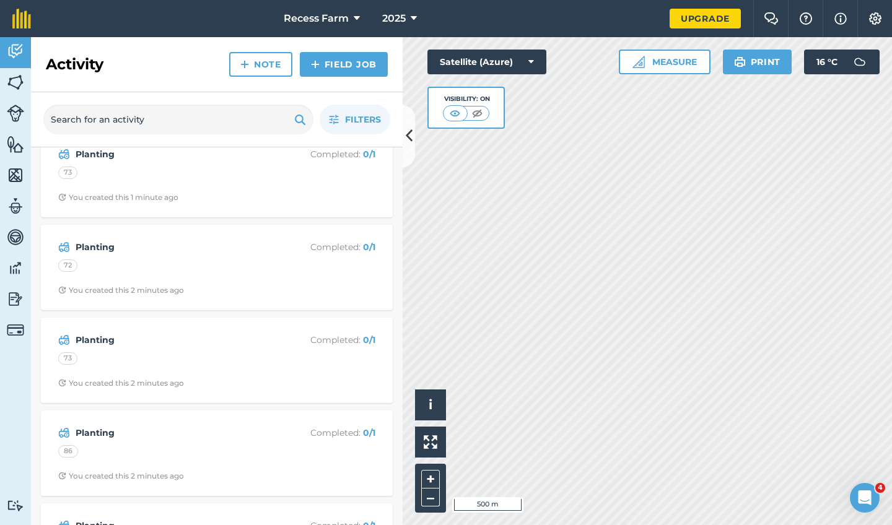
click at [194, 205] on div "Planting Completed : 0 / 1 73 You created this 1 minute ago" at bounding box center [216, 174] width 337 height 71
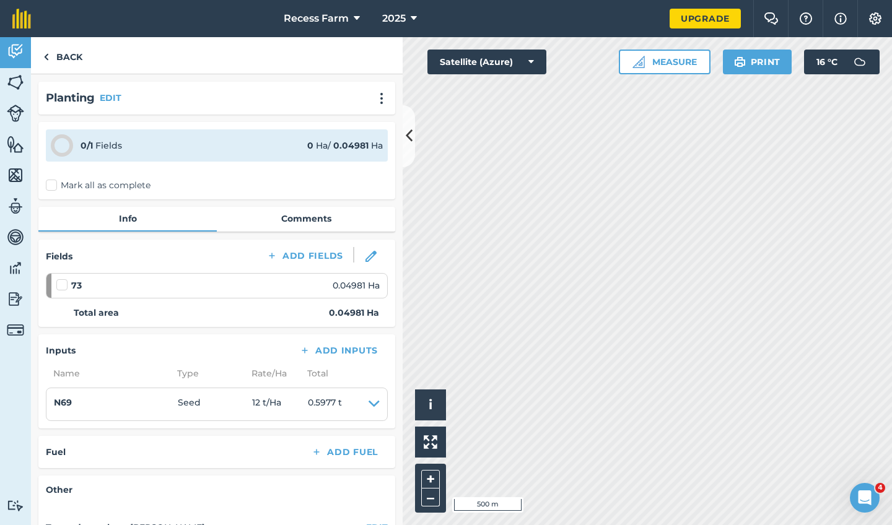
click at [108, 96] on button "EDIT" at bounding box center [111, 98] width 22 height 14
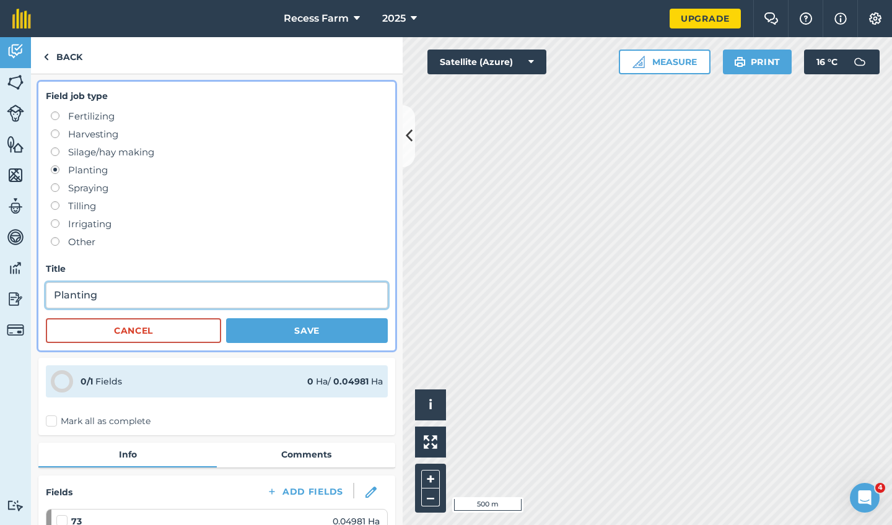
click at [115, 292] on input "Planting" at bounding box center [217, 295] width 342 height 26
type input "Planting"
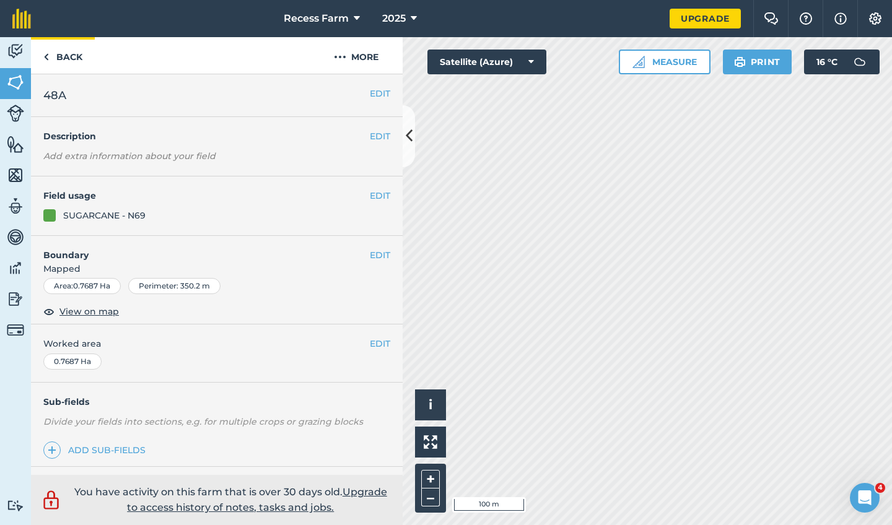
click at [53, 61] on link "Back" at bounding box center [63, 55] width 64 height 37
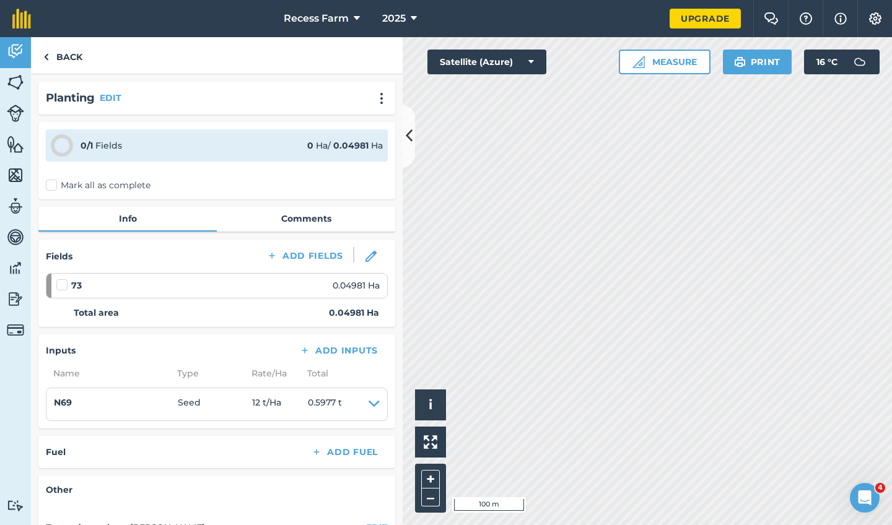
click at [118, 95] on button "EDIT" at bounding box center [111, 98] width 22 height 14
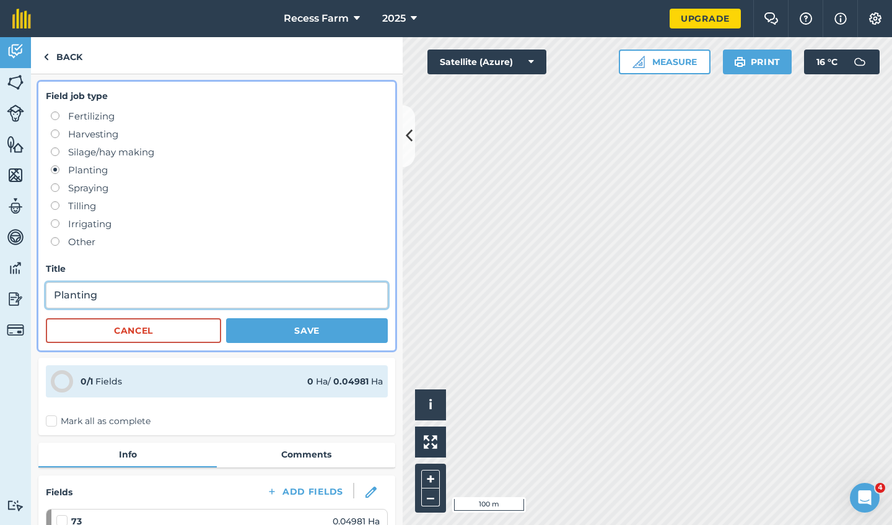
click at [118, 286] on input "Planting" at bounding box center [217, 295] width 342 height 26
click at [123, 301] on input "Planting" at bounding box center [217, 295] width 342 height 26
type input "Planting from 48A"
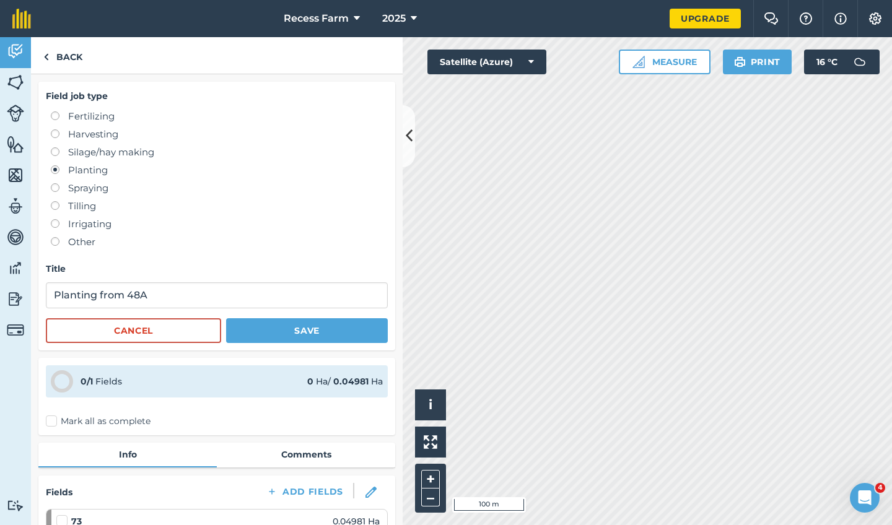
click at [289, 336] on button "Save" at bounding box center [307, 330] width 162 height 25
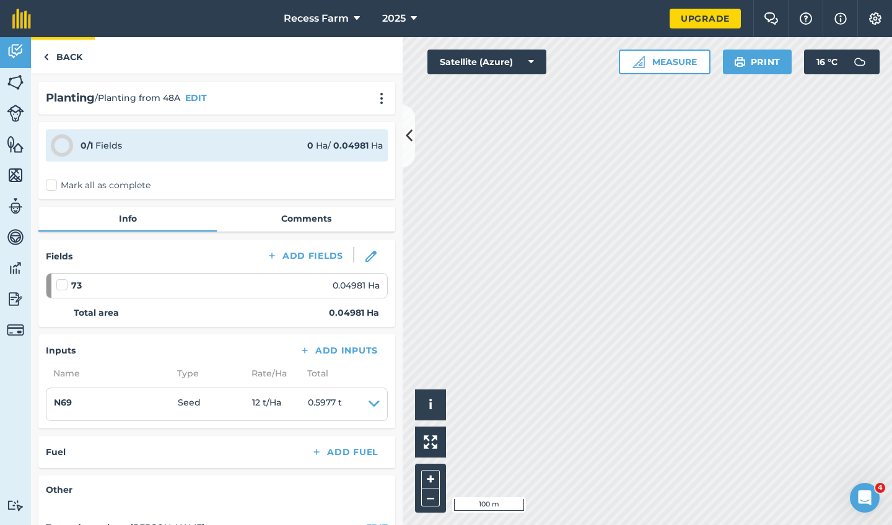
click at [49, 60] on link "Back" at bounding box center [63, 55] width 64 height 37
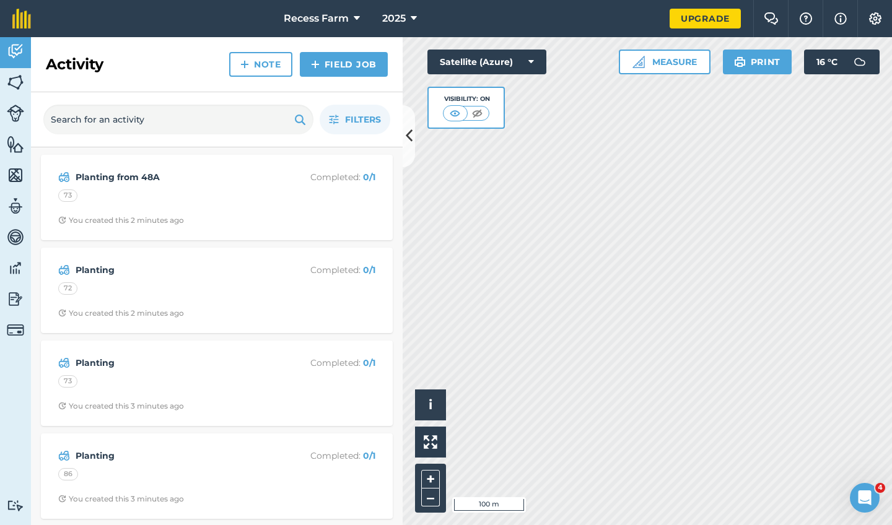
click at [176, 283] on div "72" at bounding box center [216, 290] width 317 height 16
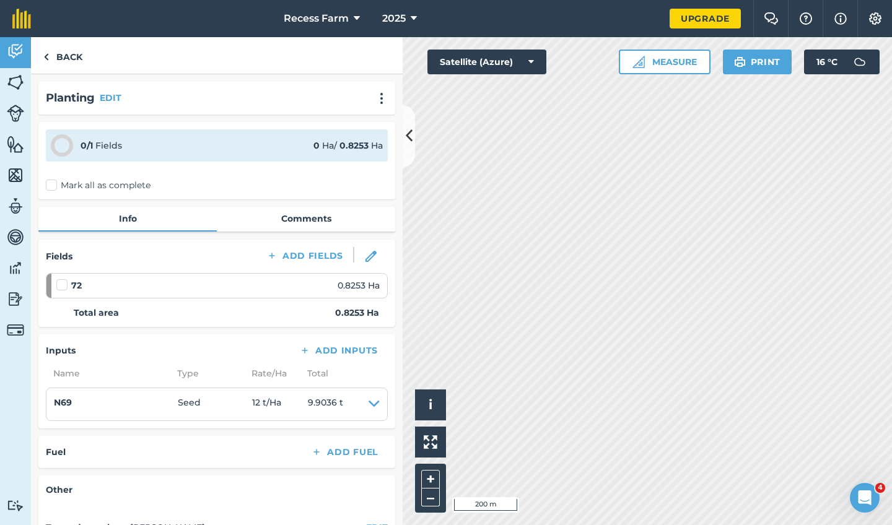
click at [100, 94] on button "EDIT" at bounding box center [111, 98] width 22 height 14
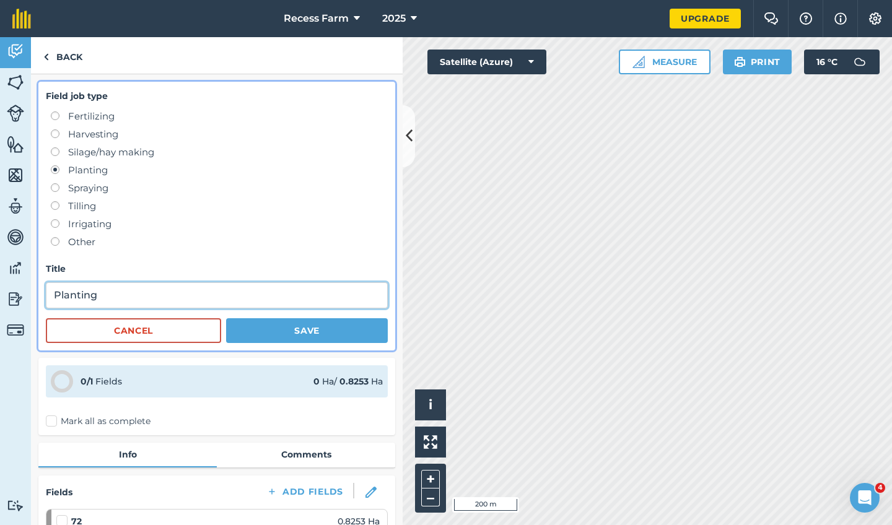
click at [124, 295] on input "Planting" at bounding box center [217, 295] width 342 height 26
type input "Planting from 48A"
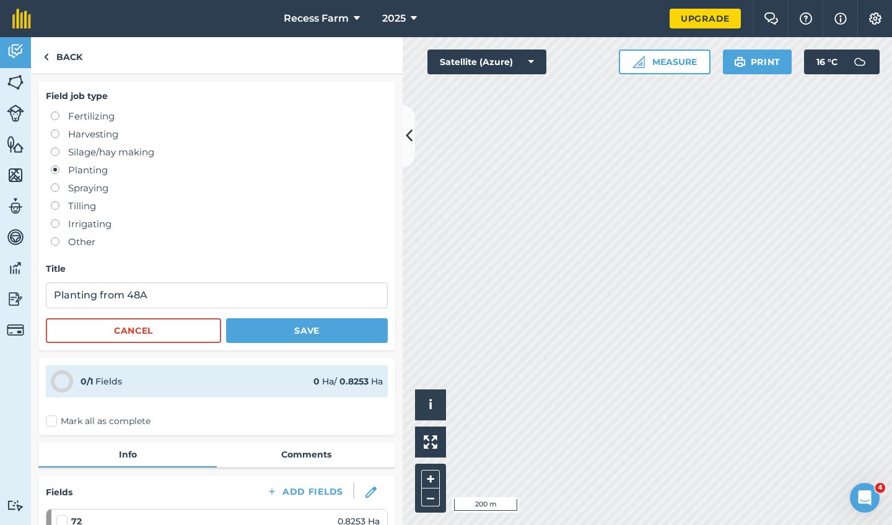
click at [289, 330] on button "Save" at bounding box center [307, 330] width 162 height 25
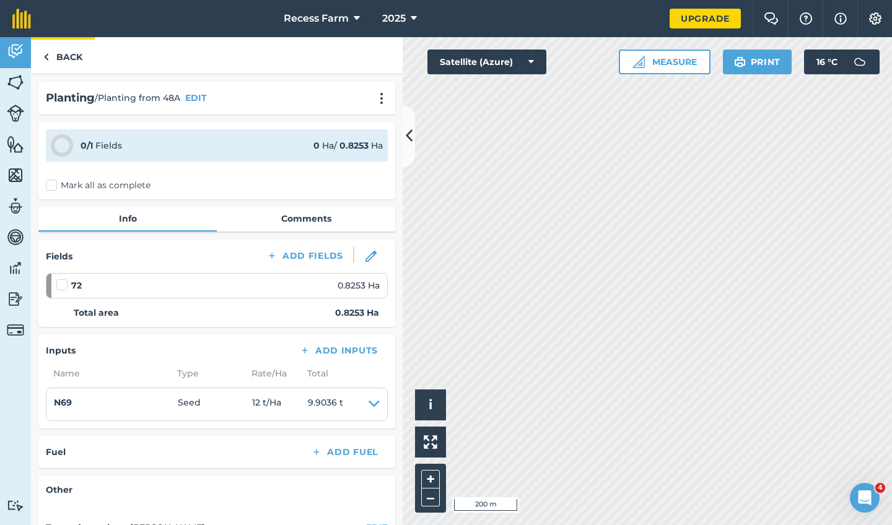
click at [50, 56] on link "Back" at bounding box center [63, 55] width 64 height 37
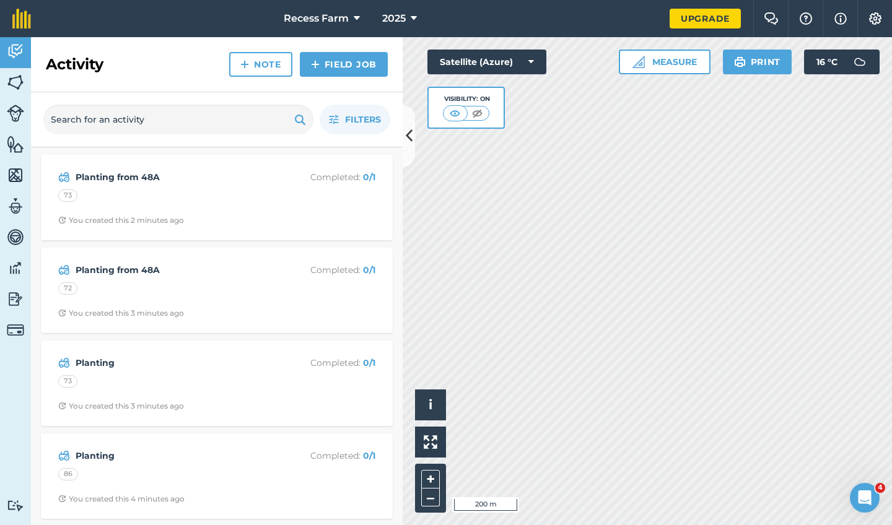
click at [251, 375] on div "73" at bounding box center [216, 383] width 317 height 16
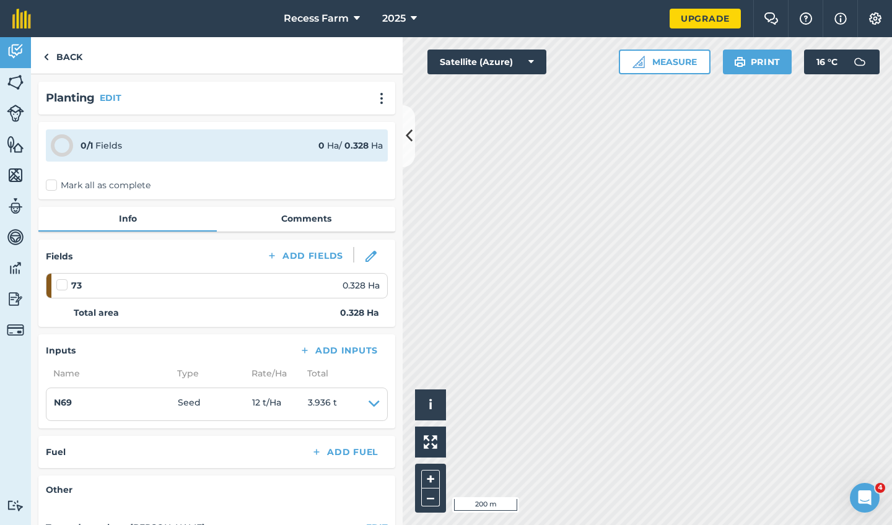
click at [106, 99] on button "EDIT" at bounding box center [111, 98] width 22 height 14
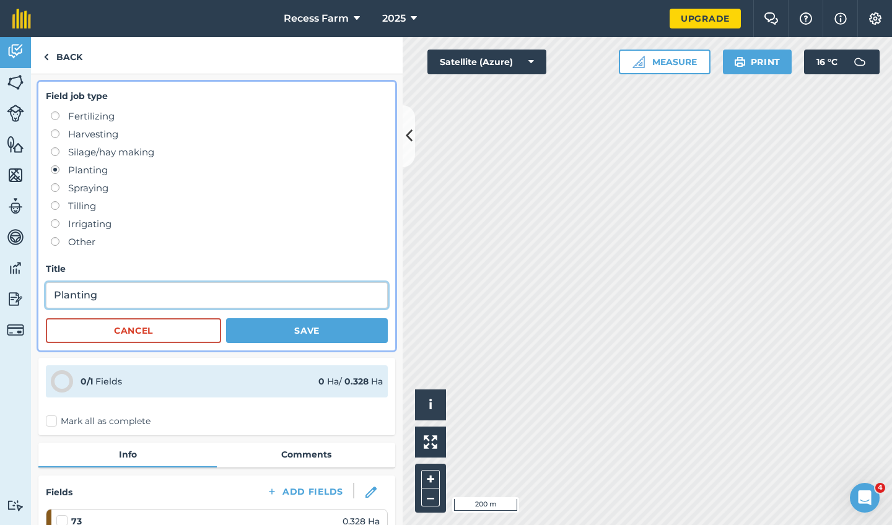
click at [136, 289] on input "Planting" at bounding box center [217, 295] width 342 height 26
type input "Planting from 48A"
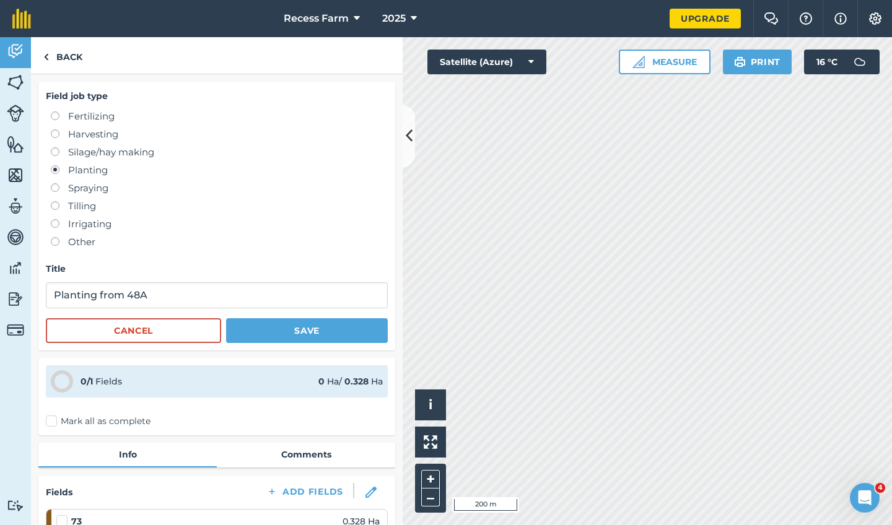
click at [254, 337] on button "Save" at bounding box center [307, 330] width 162 height 25
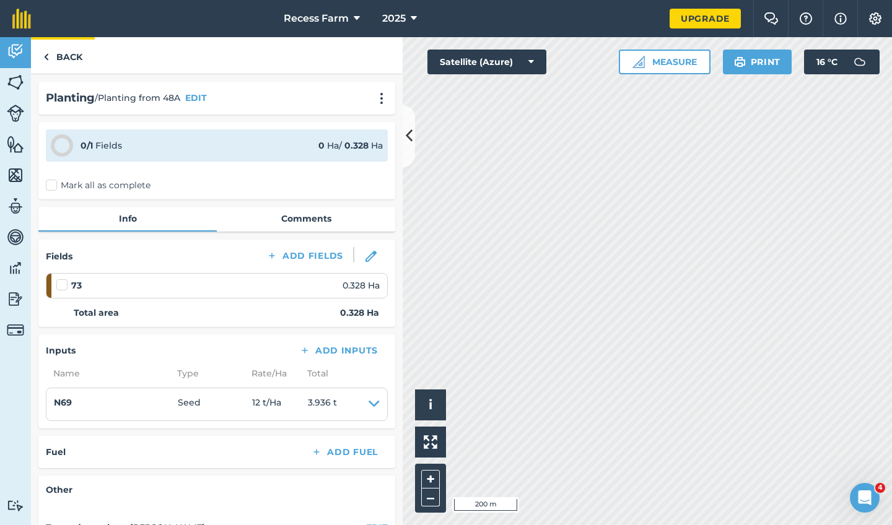
click at [46, 56] on img at bounding box center [46, 57] width 6 height 15
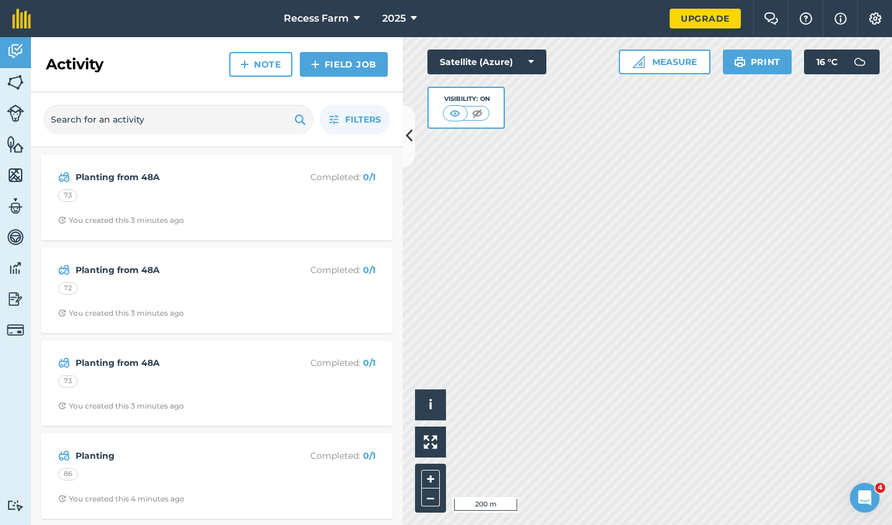
click at [175, 462] on div "Planting Completed : 0 / 1 86 You created this 4 minutes ago" at bounding box center [216, 476] width 337 height 71
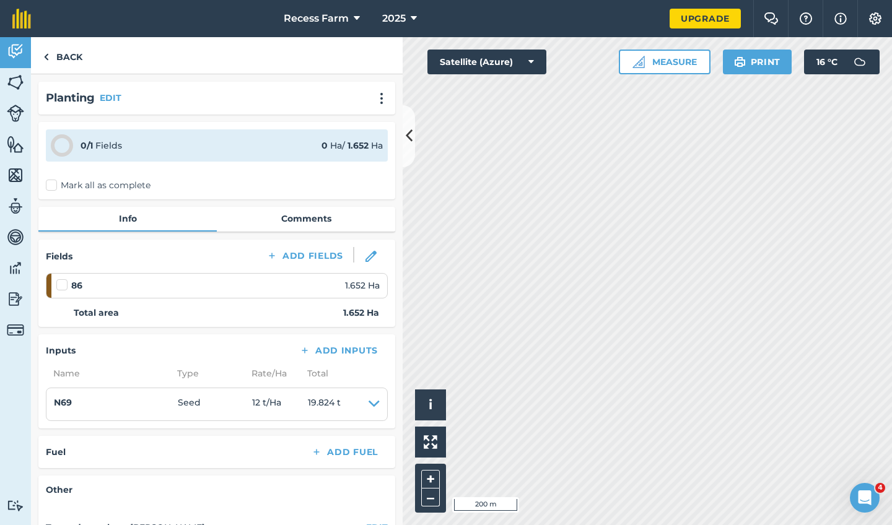
click at [116, 100] on button "EDIT" at bounding box center [111, 98] width 22 height 14
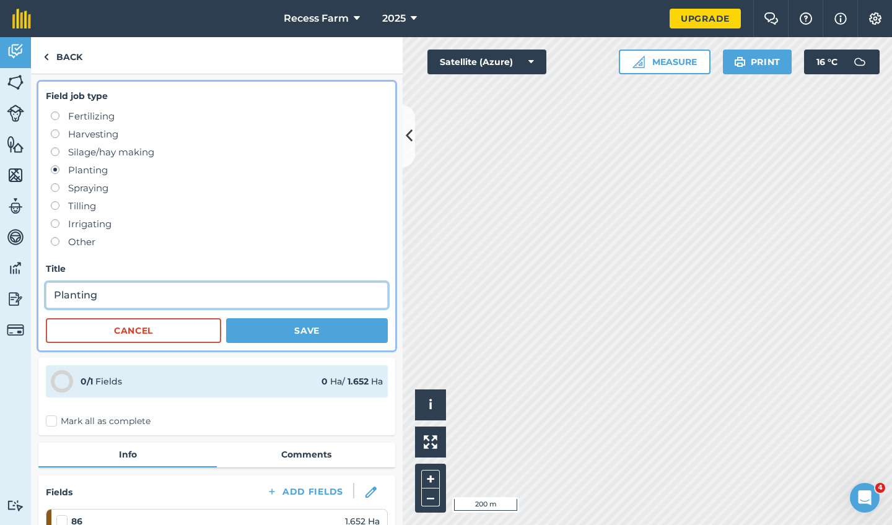
click at [213, 289] on input "Planting" at bounding box center [217, 295] width 342 height 26
click at [217, 295] on input "Planting" at bounding box center [217, 295] width 342 height 26
type input "Planting from 48A"
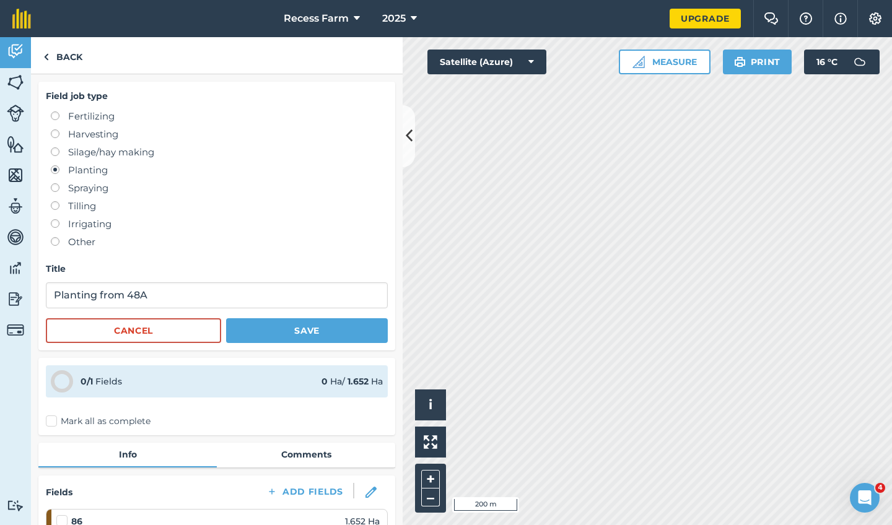
click at [299, 328] on button "Save" at bounding box center [307, 330] width 162 height 25
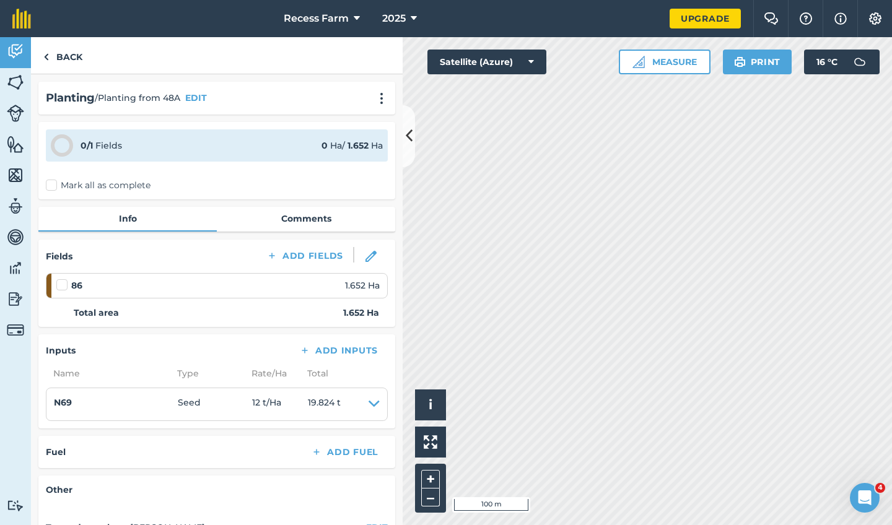
click at [413, 136] on button at bounding box center [408, 136] width 12 height 62
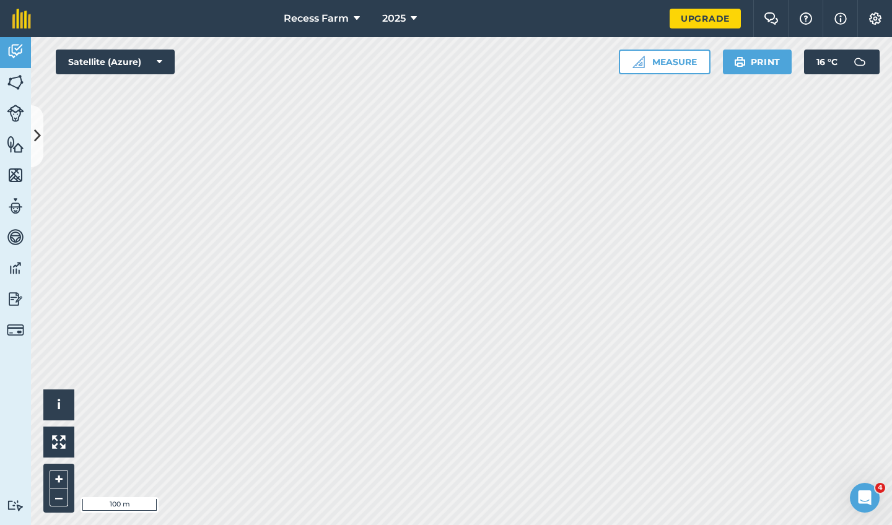
click at [7, 86] on img at bounding box center [15, 82] width 17 height 19
click at [0, 84] on link "Fields" at bounding box center [15, 83] width 31 height 31
click at [37, 144] on icon at bounding box center [37, 136] width 7 height 22
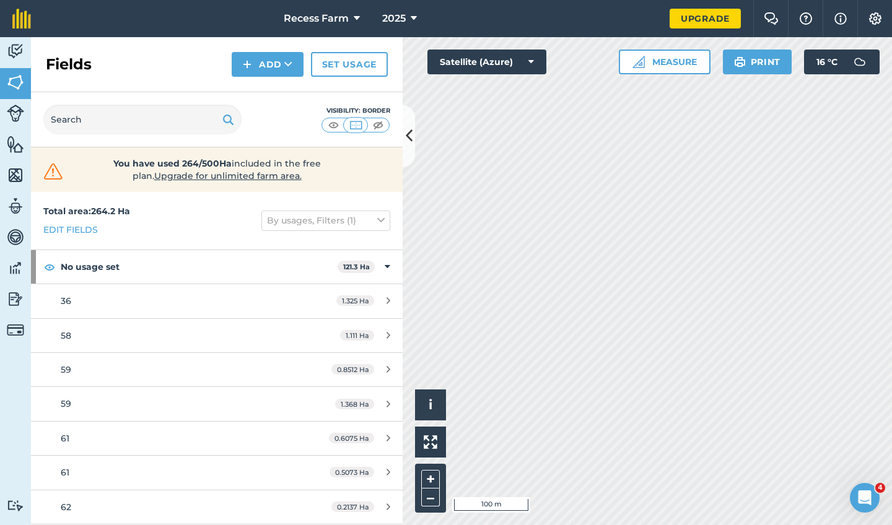
click at [15, 52] on img at bounding box center [15, 51] width 17 height 19
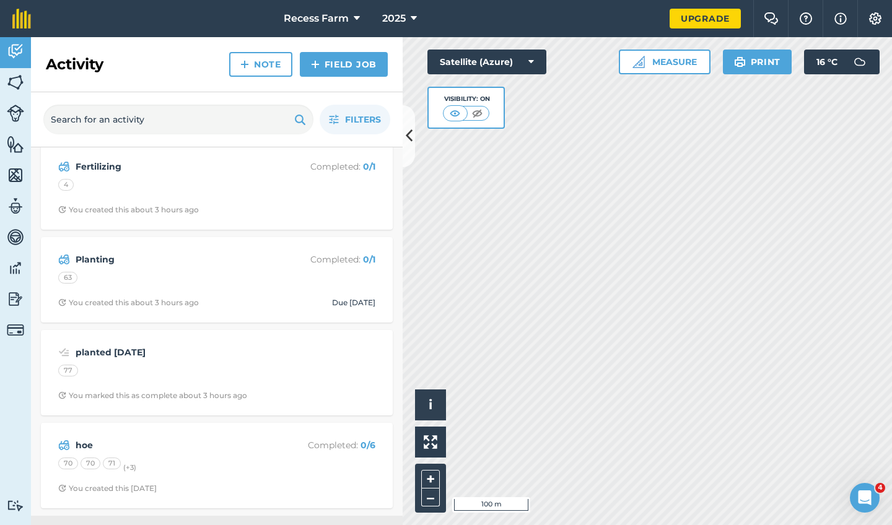
scroll to position [846, 0]
click at [188, 439] on strong "hoe" at bounding box center [174, 446] width 196 height 14
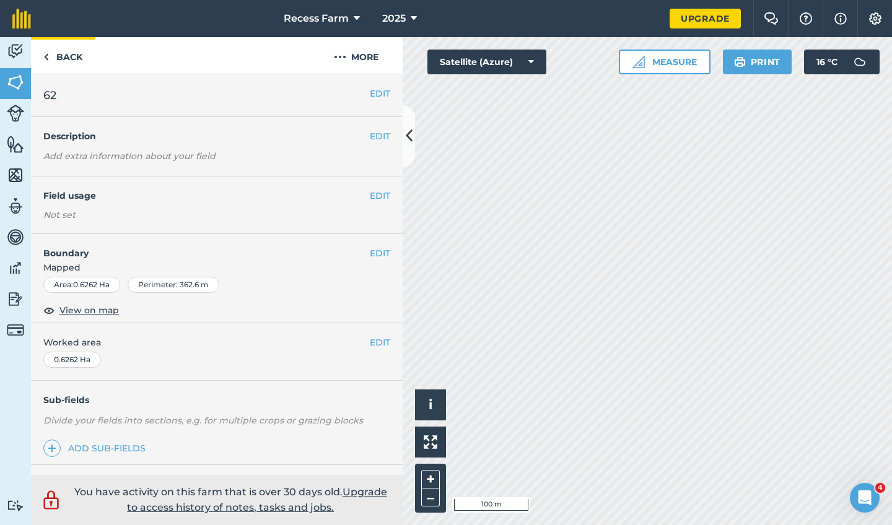
click at [50, 55] on link "Back" at bounding box center [63, 55] width 64 height 37
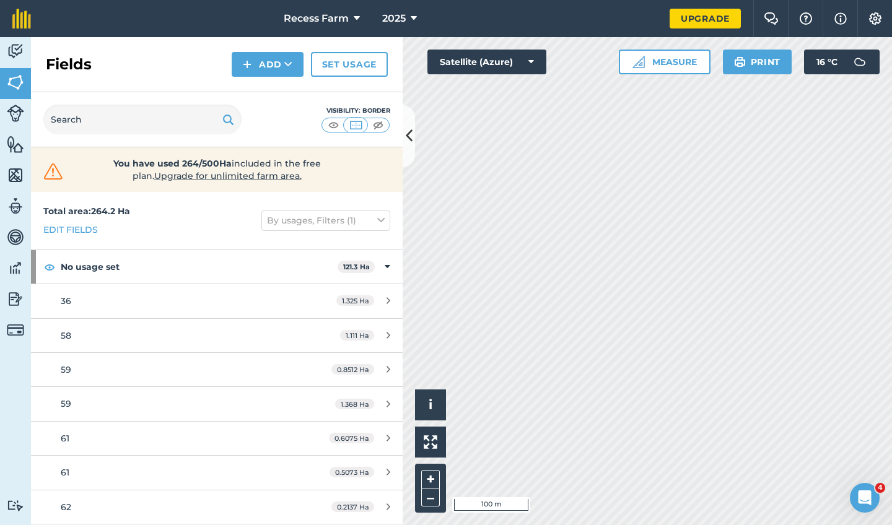
click at [22, 79] on img at bounding box center [15, 82] width 17 height 19
click at [22, 60] on img at bounding box center [15, 51] width 17 height 19
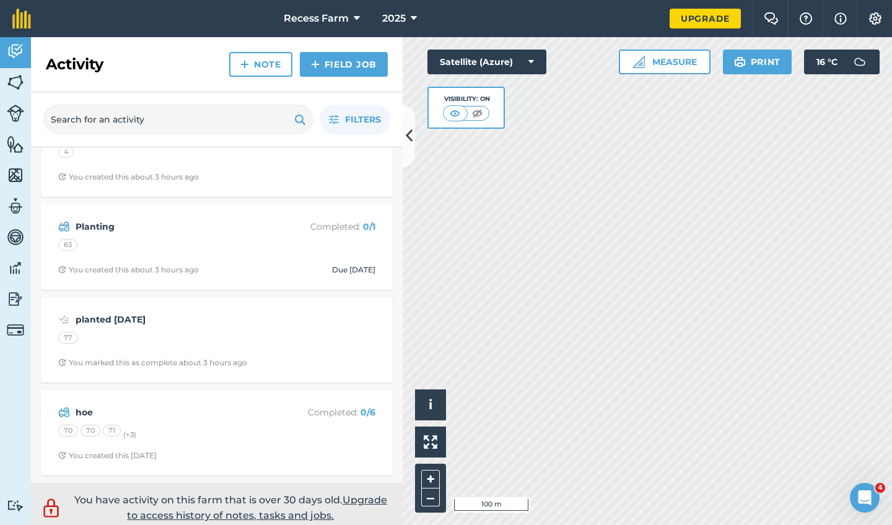
scroll to position [879, 0]
click at [76, 406] on strong "hoe" at bounding box center [174, 413] width 196 height 14
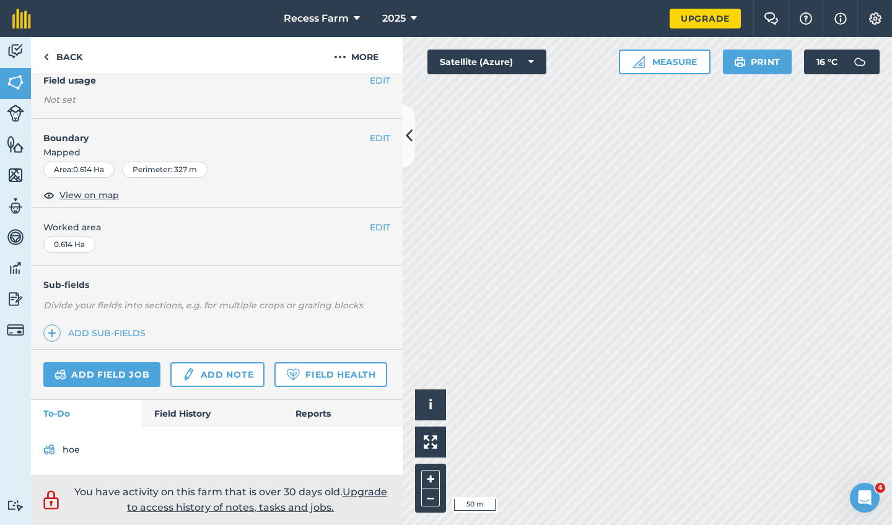
scroll to position [115, 0]
click at [63, 451] on link "hoe" at bounding box center [216, 450] width 347 height 20
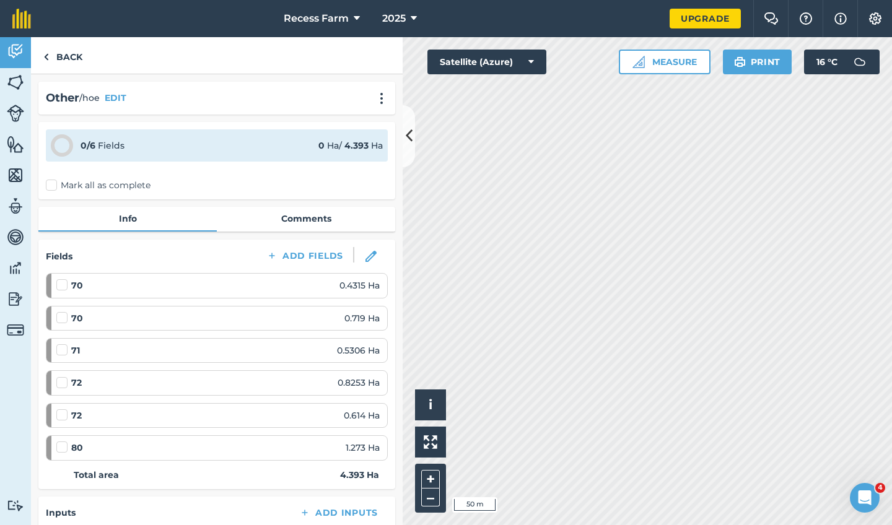
click at [60, 311] on label at bounding box center [63, 311] width 15 height 0
click at [60, 318] on input "checkbox" at bounding box center [60, 315] width 8 height 8
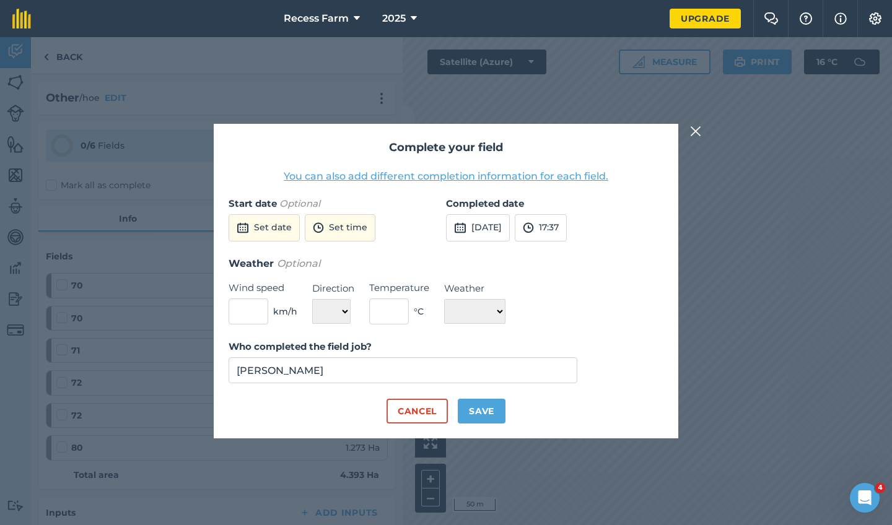
click at [477, 408] on button "Save" at bounding box center [482, 411] width 48 height 25
checkbox input "true"
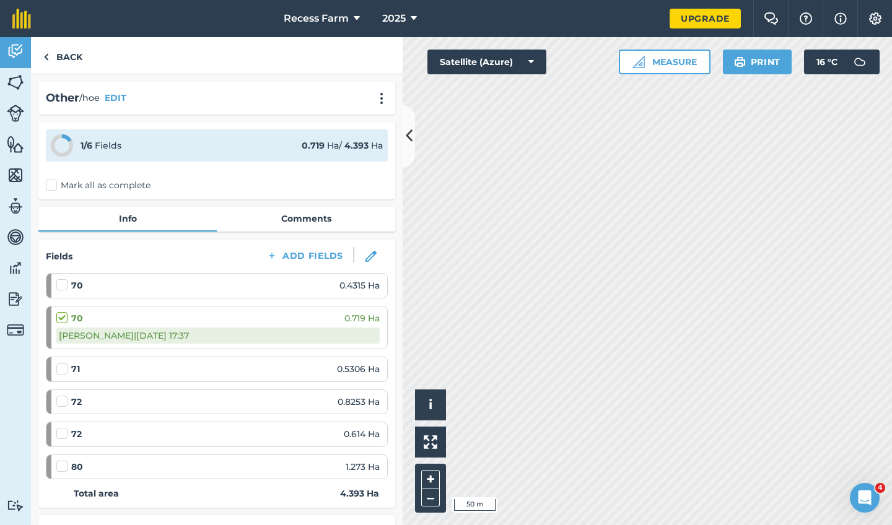
click at [61, 363] on label at bounding box center [63, 363] width 15 height 0
click at [61, 370] on input "checkbox" at bounding box center [60, 367] width 8 height 8
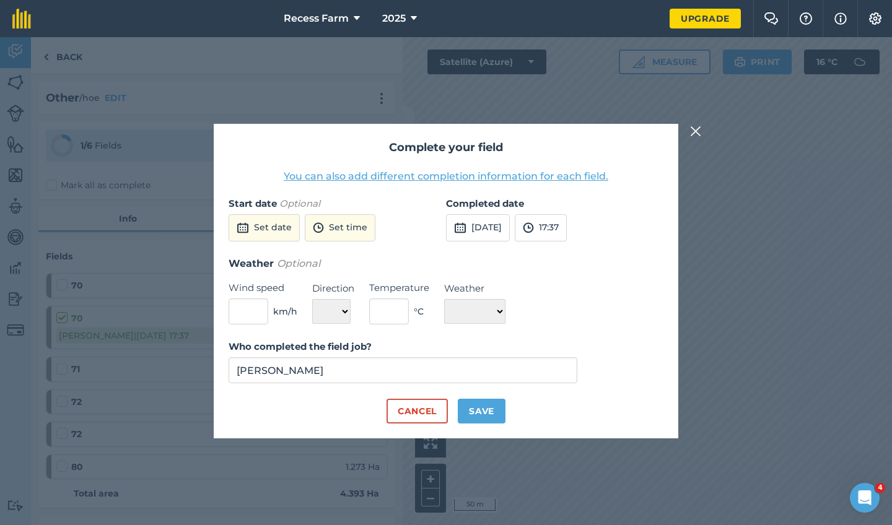
click at [472, 407] on button "Save" at bounding box center [482, 411] width 48 height 25
checkbox input "true"
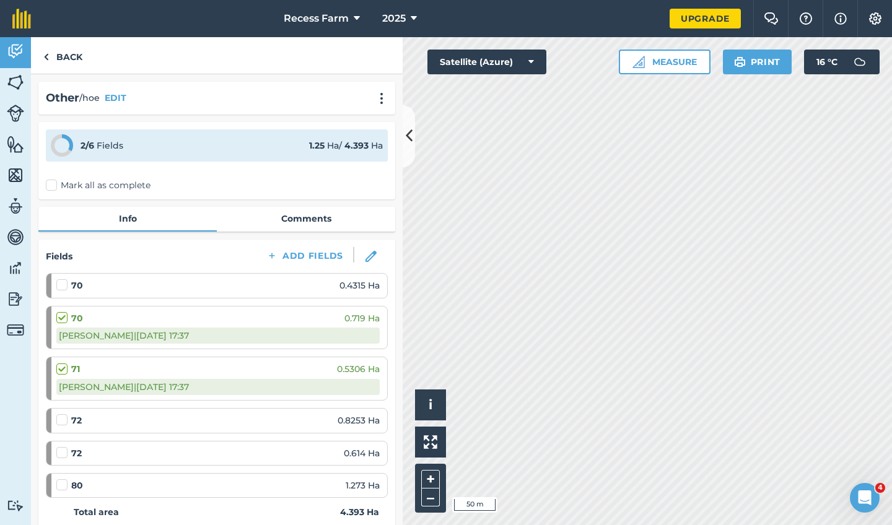
click at [55, 448] on li "72 0.614 Ha" at bounding box center [217, 453] width 342 height 25
click at [59, 446] on label at bounding box center [63, 446] width 15 height 0
click at [59, 450] on input "checkbox" at bounding box center [60, 450] width 8 height 8
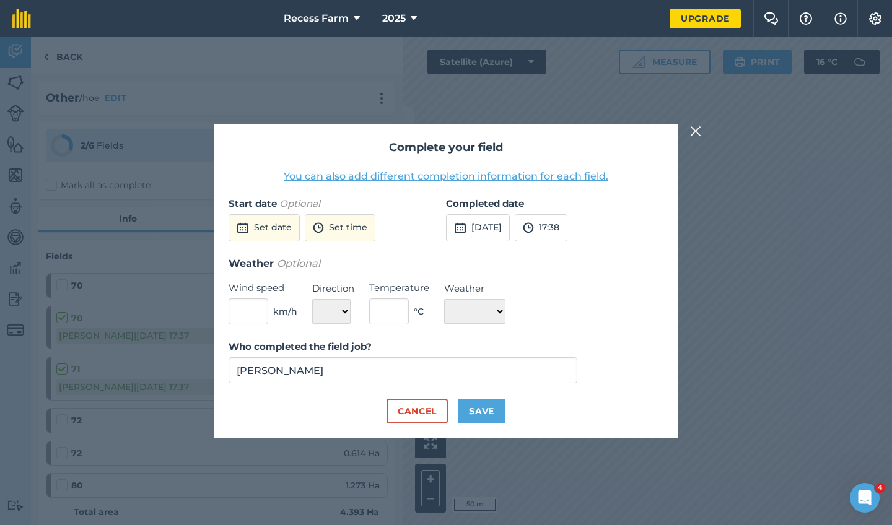
click at [474, 409] on button "Save" at bounding box center [482, 411] width 48 height 25
checkbox input "true"
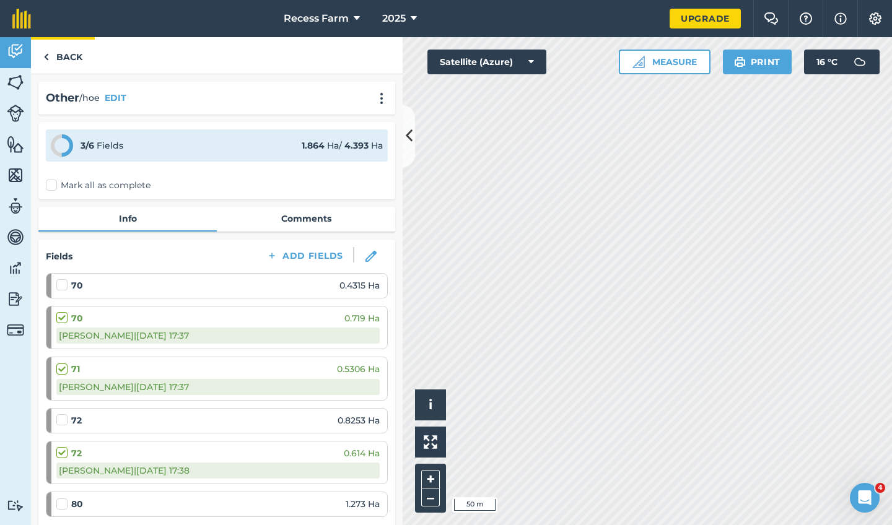
click at [49, 59] on link "Back" at bounding box center [63, 55] width 64 height 37
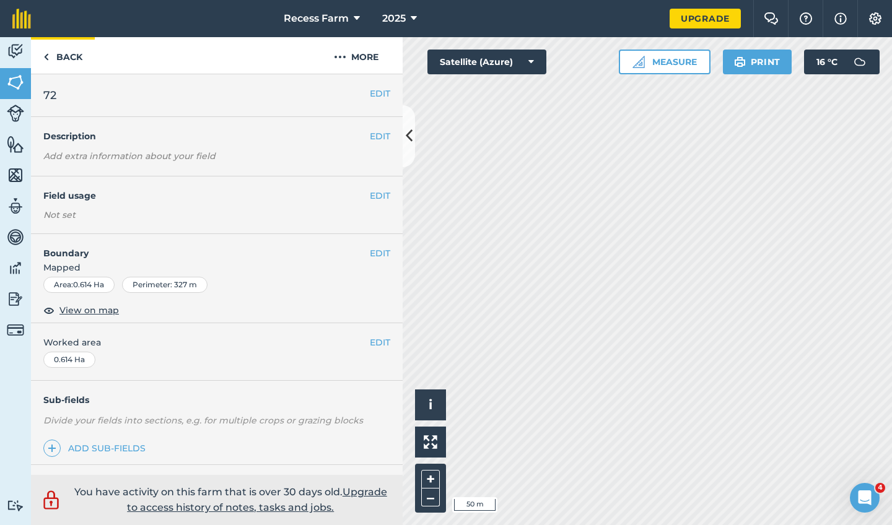
click at [49, 58] on link "Back" at bounding box center [63, 55] width 64 height 37
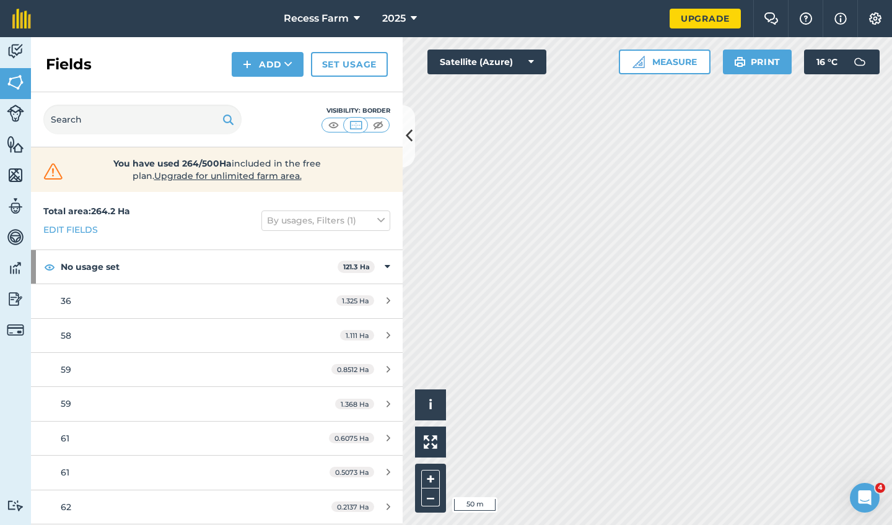
click at [14, 56] on img at bounding box center [15, 51] width 17 height 19
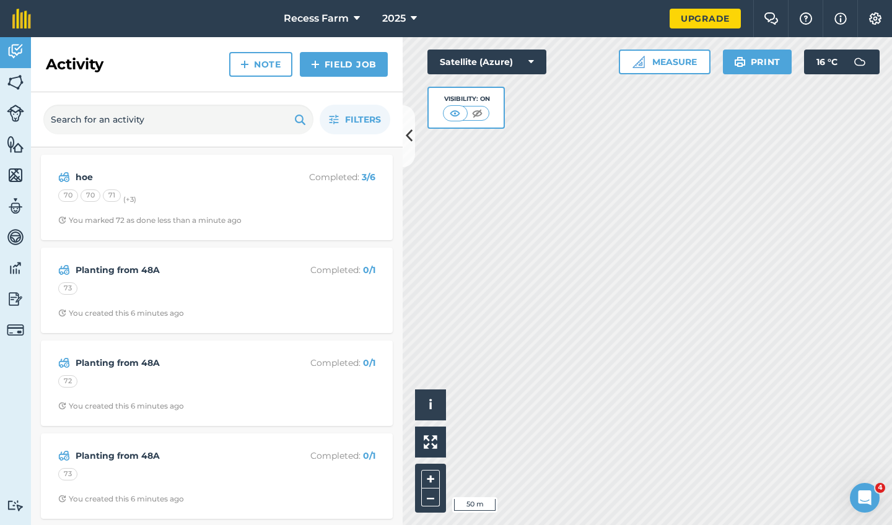
click at [167, 197] on div "70 70 71 (+ 3 )" at bounding box center [216, 197] width 317 height 16
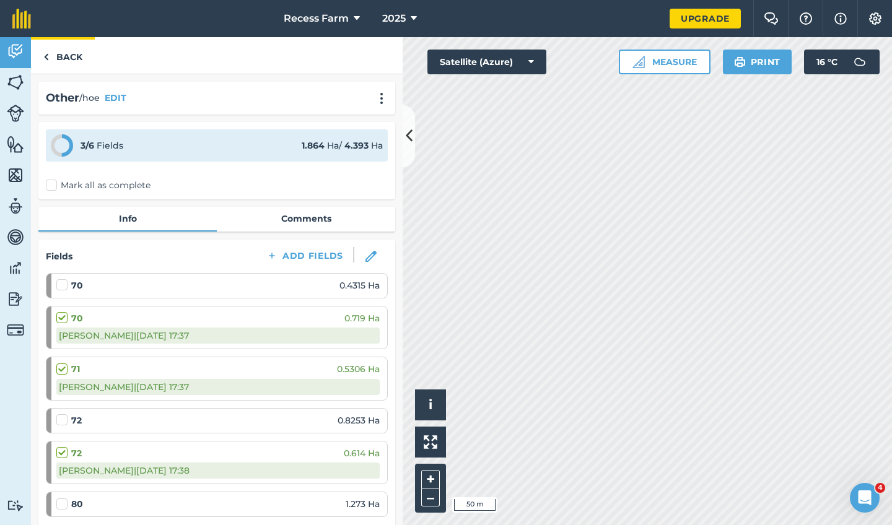
click at [44, 60] on img at bounding box center [46, 57] width 6 height 15
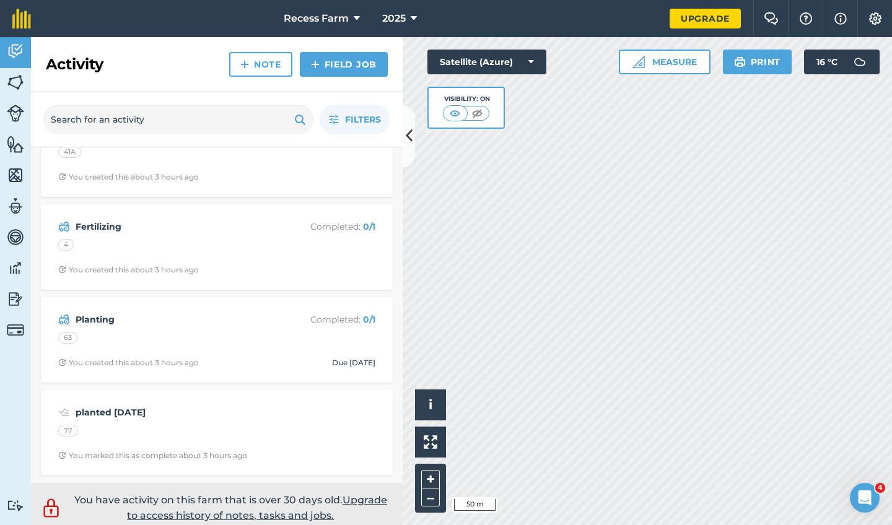
scroll to position [879, 0]
click at [358, 21] on icon at bounding box center [357, 18] width 6 height 15
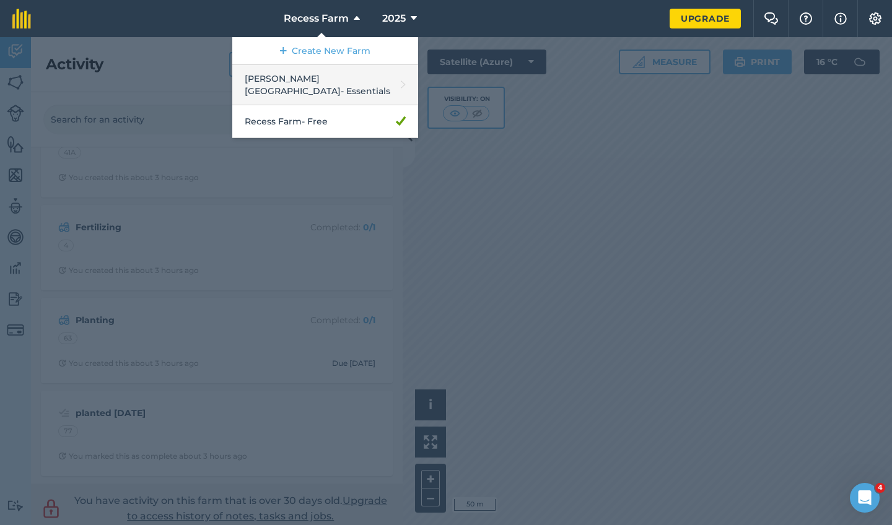
click at [337, 84] on link "[PERSON_NAME] House - Essentials" at bounding box center [325, 85] width 186 height 40
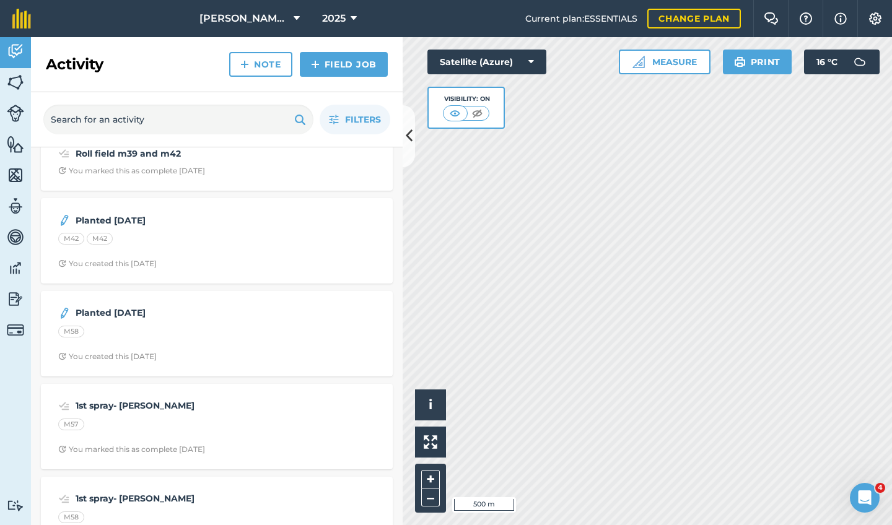
scroll to position [1918, 0]
